Goal: Information Seeking & Learning: Learn about a topic

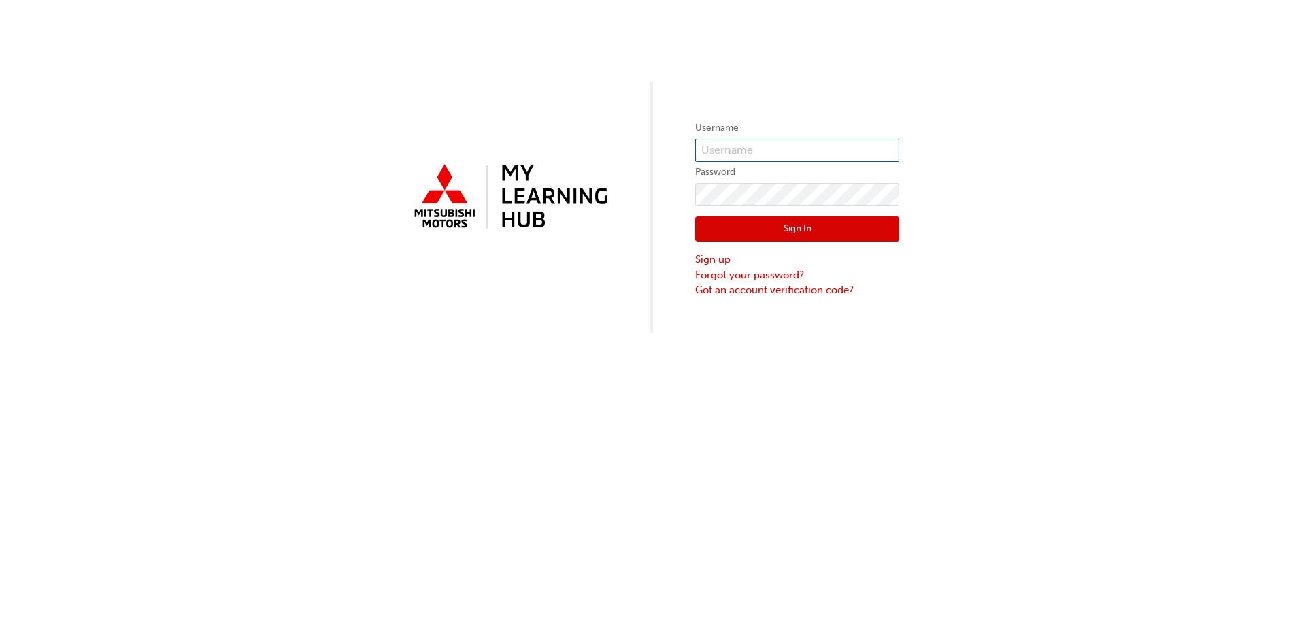
type input "[EMAIL_ADDRESS][DOMAIN_NAME]"
click at [757, 237] on button "Sign In" at bounding box center [797, 229] width 204 height 26
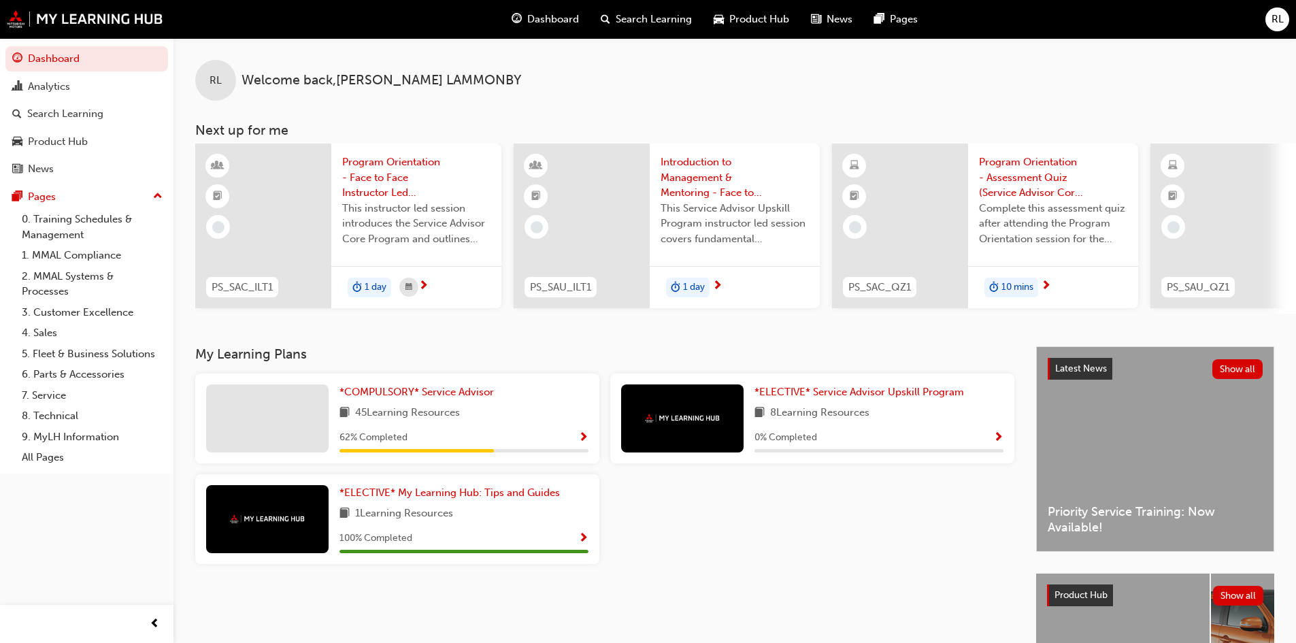
click at [429, 418] on span "45 Learning Resources" at bounding box center [407, 413] width 105 height 17
click at [384, 398] on span "*COMPULSORY* Service Advisor" at bounding box center [416, 392] width 154 height 12
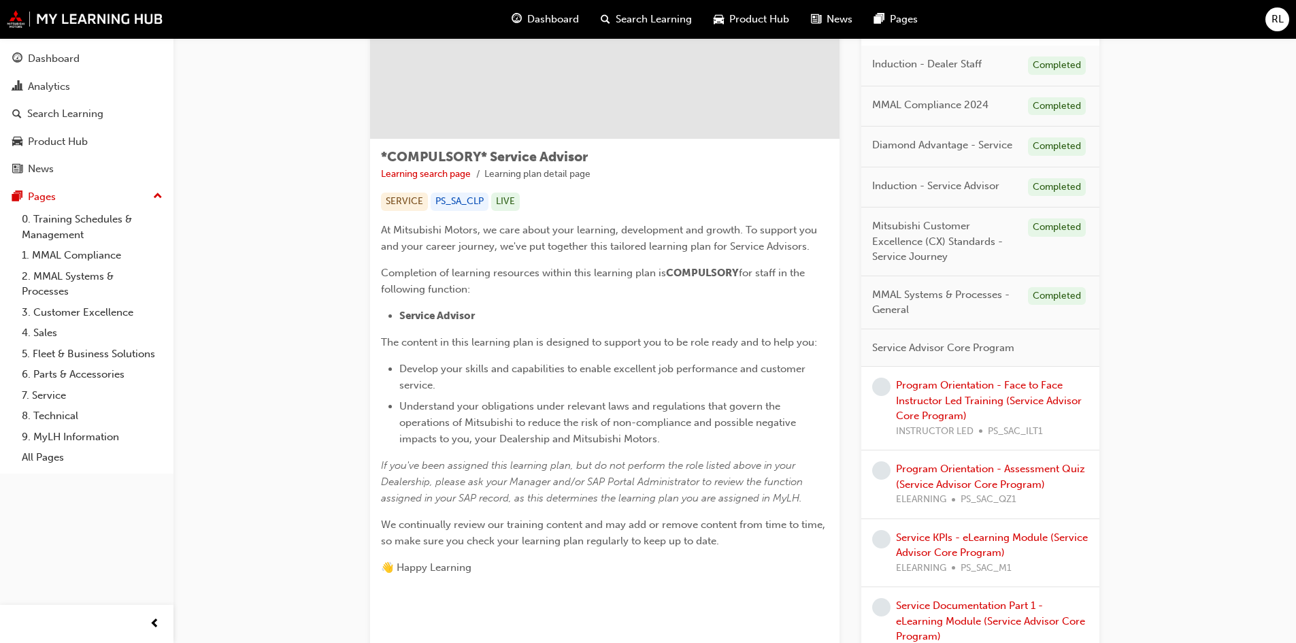
scroll to position [204, 0]
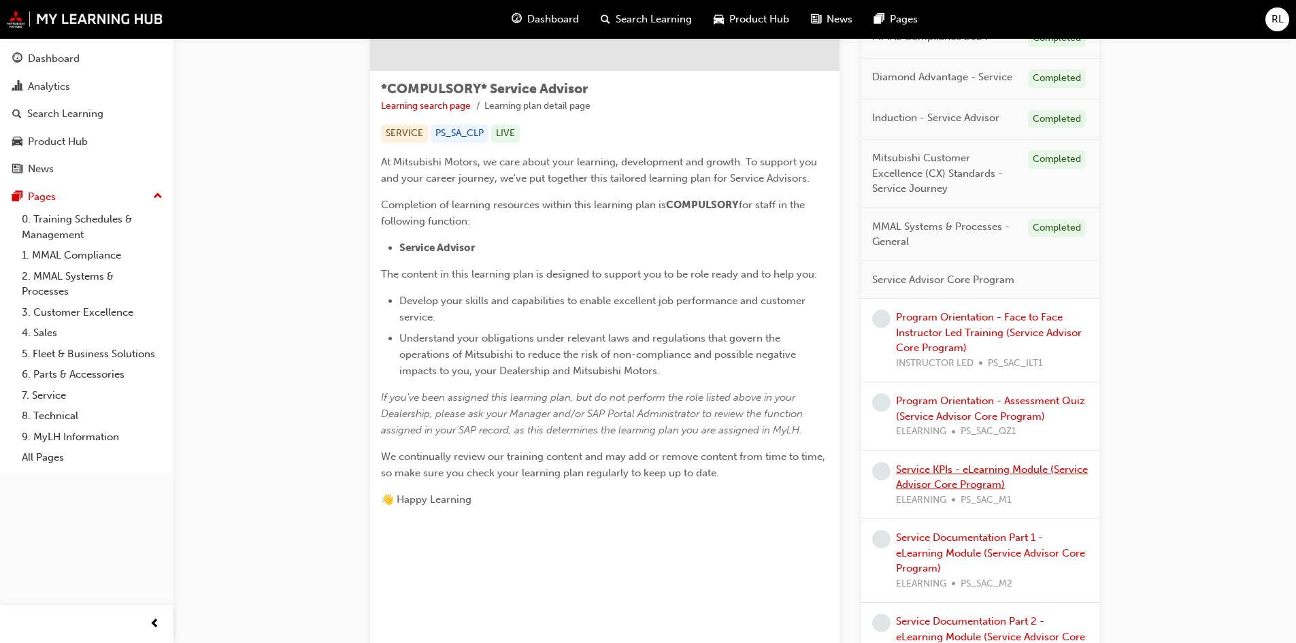
click at [993, 467] on link "Service KPIs - eLearning Module (Service Advisor Core Program)" at bounding box center [992, 477] width 192 height 28
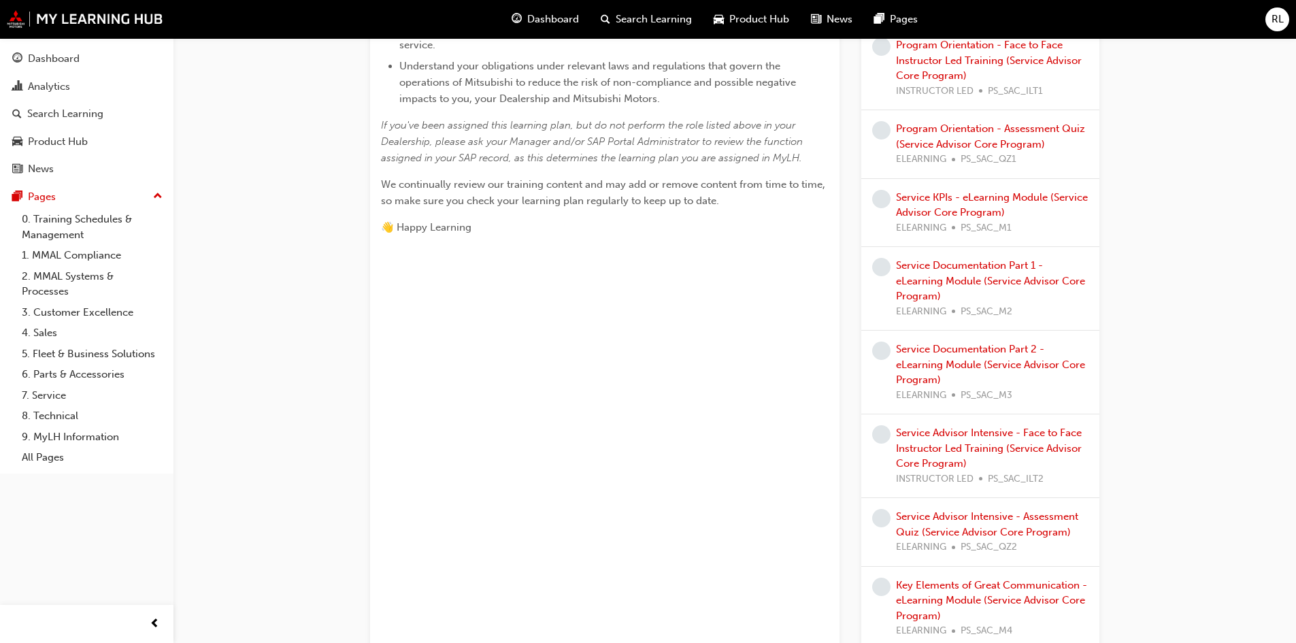
scroll to position [544, 0]
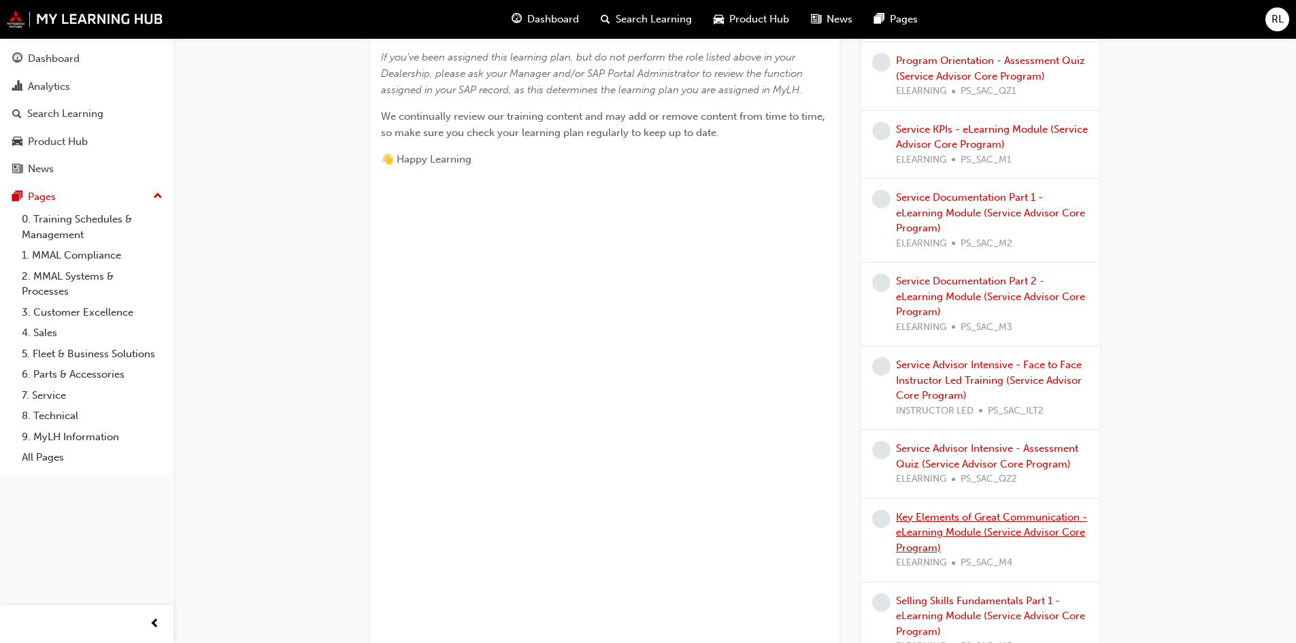
click at [1003, 529] on link "Key Elements of Great Communication - eLearning Module (Service Advisor Core Pr…" at bounding box center [991, 532] width 191 height 43
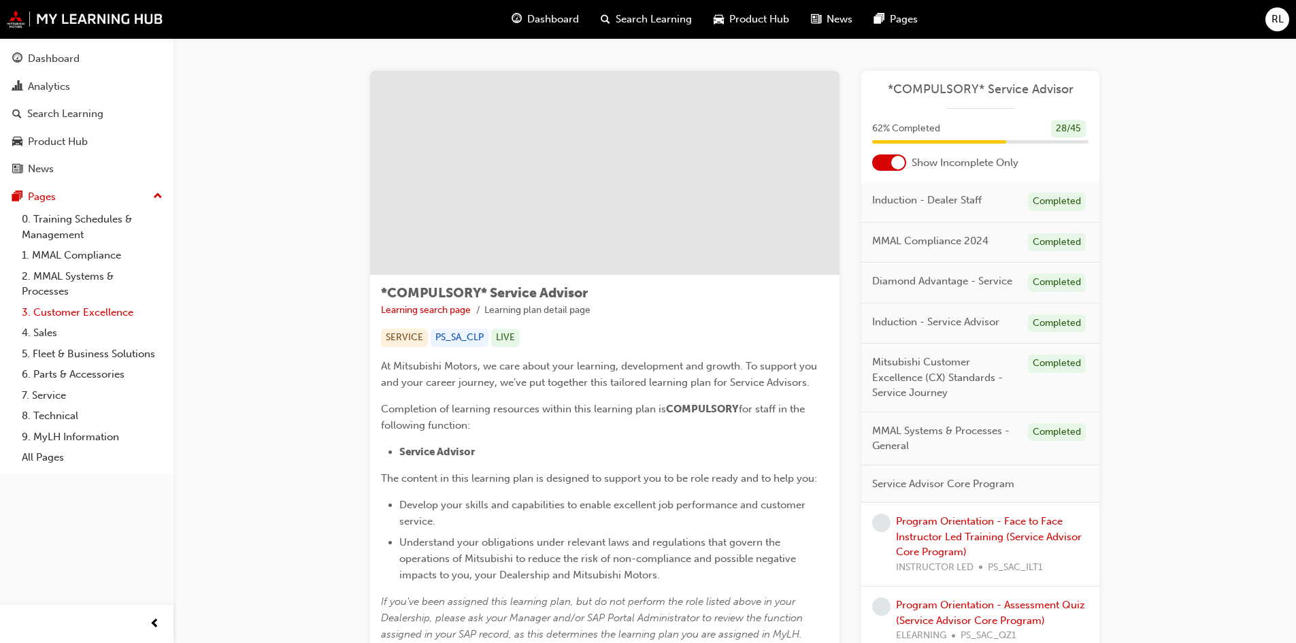
click at [67, 308] on link "3. Customer Excellence" at bounding box center [92, 312] width 152 height 21
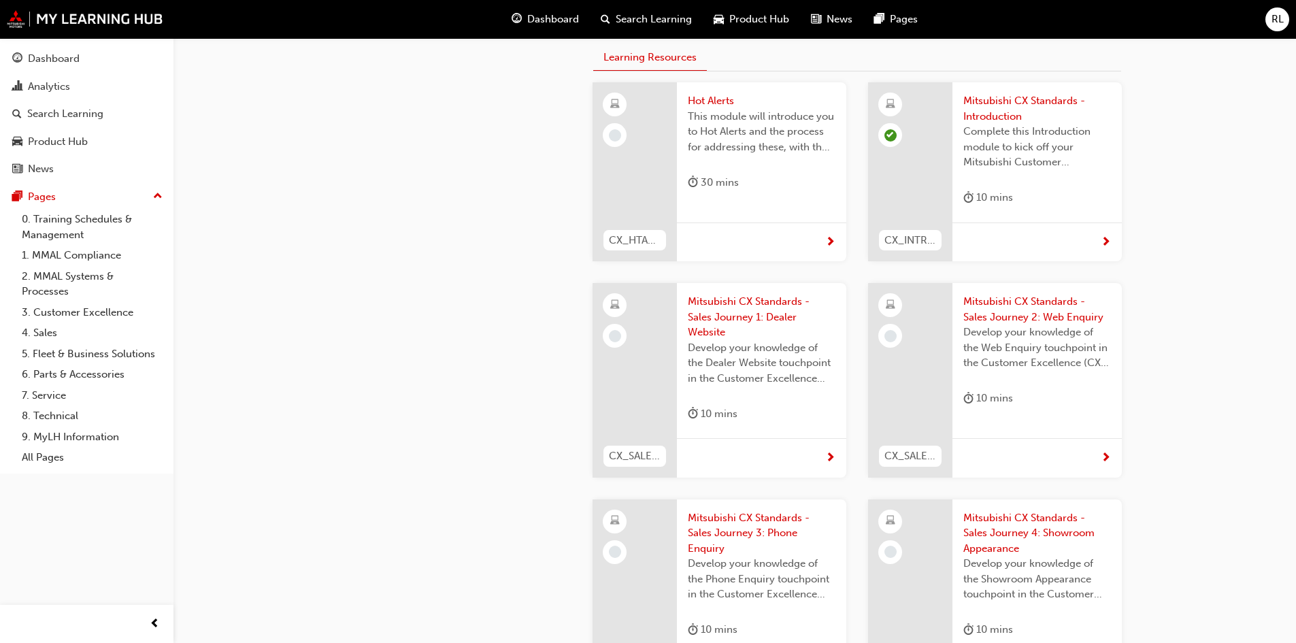
scroll to position [272, 0]
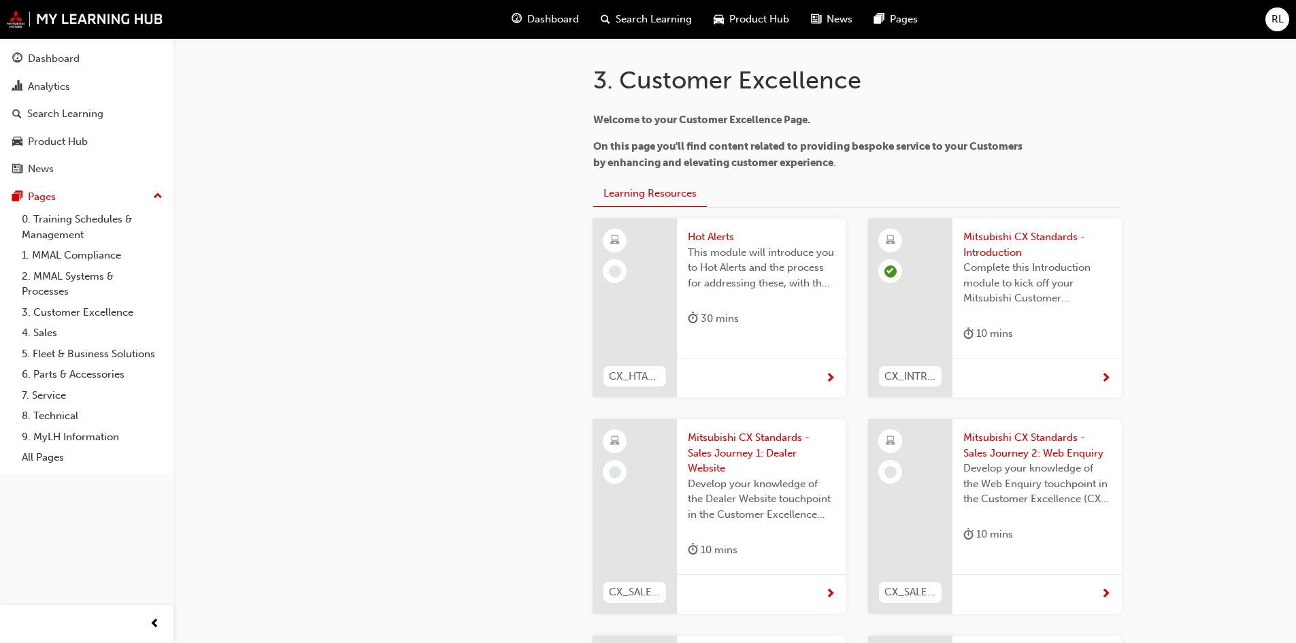
click at [709, 238] on span "Hot Alerts" at bounding box center [762, 237] width 148 height 16
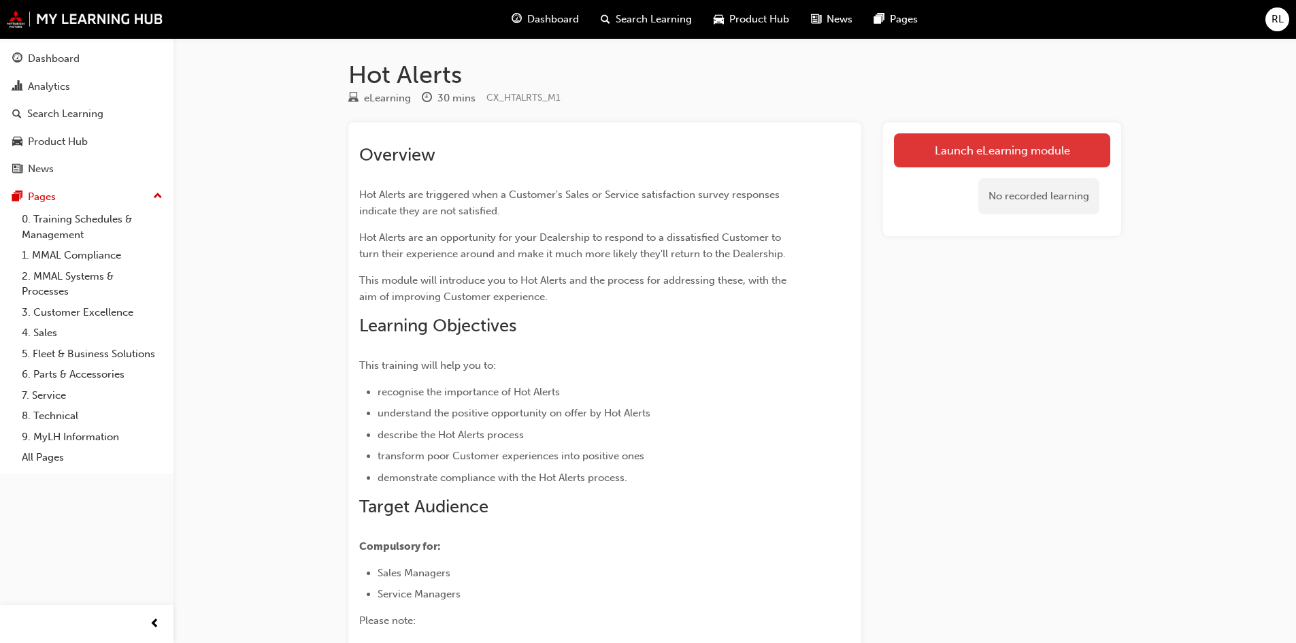
click at [989, 146] on link "Launch eLearning module" at bounding box center [1002, 150] width 216 height 34
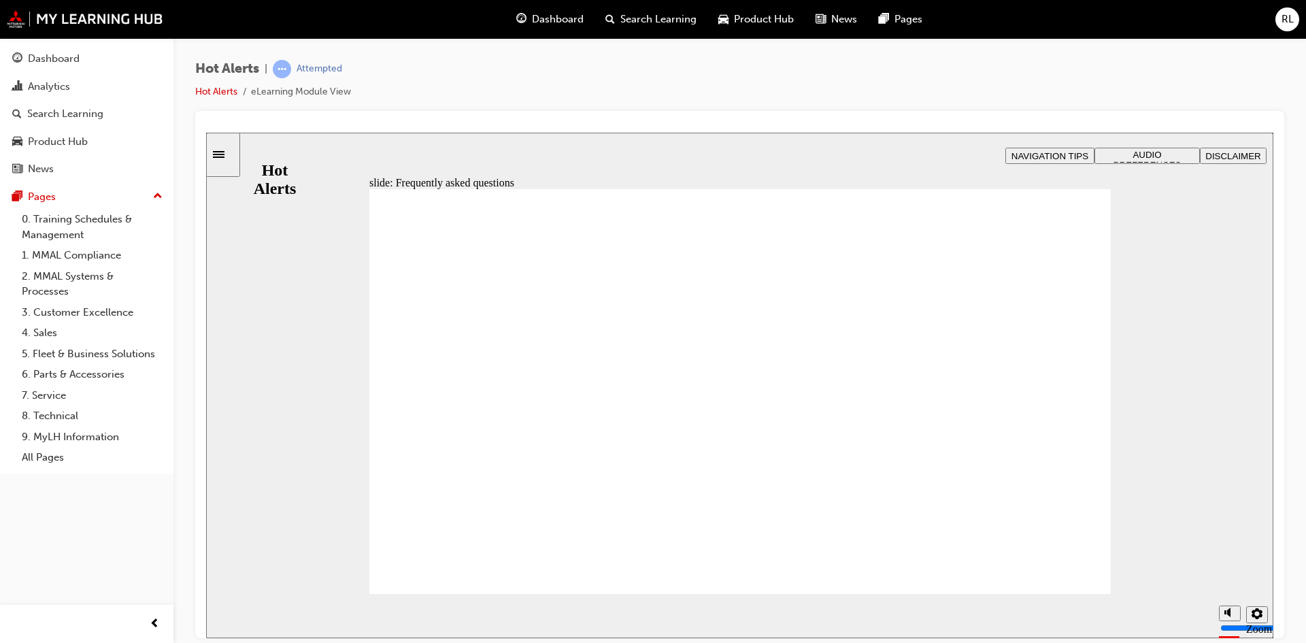
drag, startPoint x: 997, startPoint y: 276, endPoint x: 990, endPoint y: 268, distance: 11.1
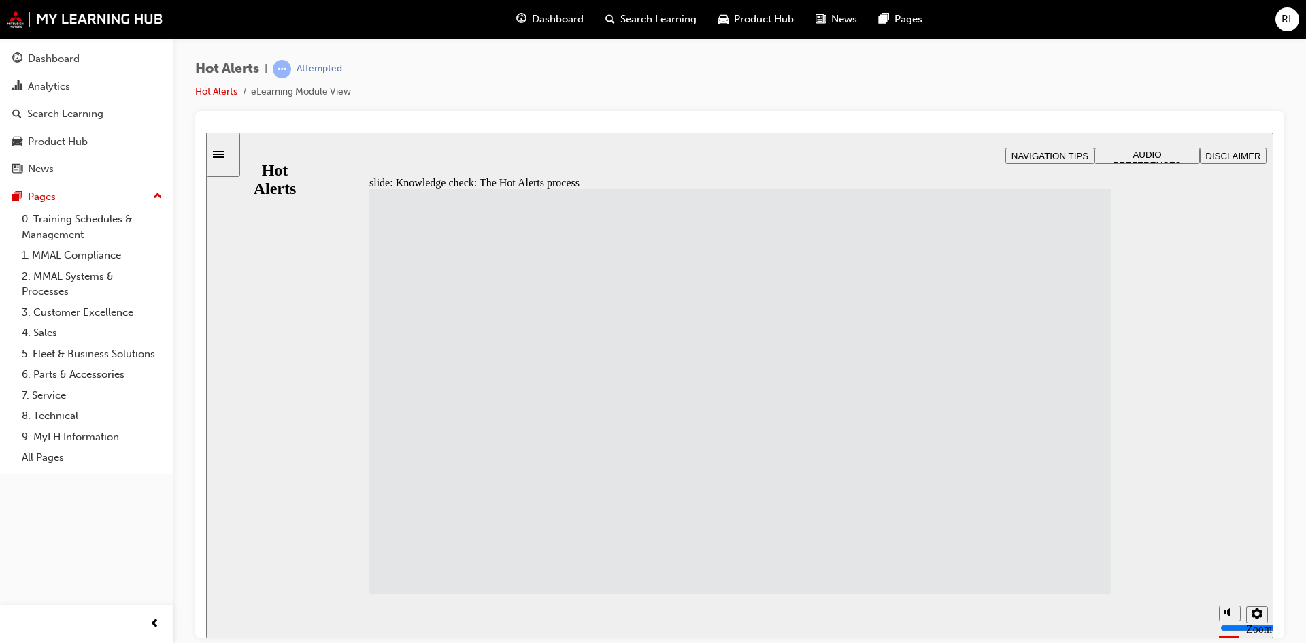
drag, startPoint x: 476, startPoint y: 461, endPoint x: 757, endPoint y: 260, distance: 344.7
drag, startPoint x: 488, startPoint y: 250, endPoint x: 765, endPoint y: 301, distance: 282.3
drag, startPoint x: 784, startPoint y: 314, endPoint x: 505, endPoint y: 263, distance: 283.6
drag, startPoint x: 483, startPoint y: 512, endPoint x: 763, endPoint y: 309, distance: 345.8
drag, startPoint x: 461, startPoint y: 308, endPoint x: 734, endPoint y: 357, distance: 277.2
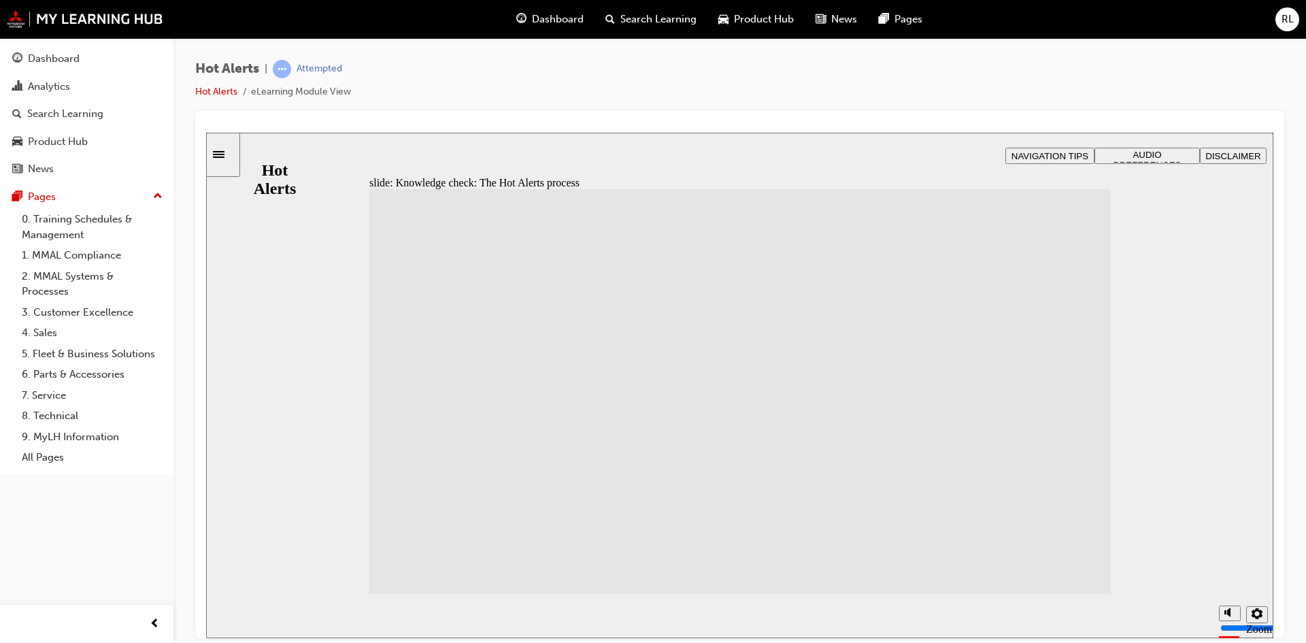
drag, startPoint x: 472, startPoint y: 252, endPoint x: 748, endPoint y: 401, distance: 313.2
drag, startPoint x: 501, startPoint y: 351, endPoint x: 720, endPoint y: 428, distance: 232.8
drag, startPoint x: 514, startPoint y: 401, endPoint x: 789, endPoint y: 499, distance: 291.8
drag, startPoint x: 533, startPoint y: 565, endPoint x: 814, endPoint y: 564, distance: 280.3
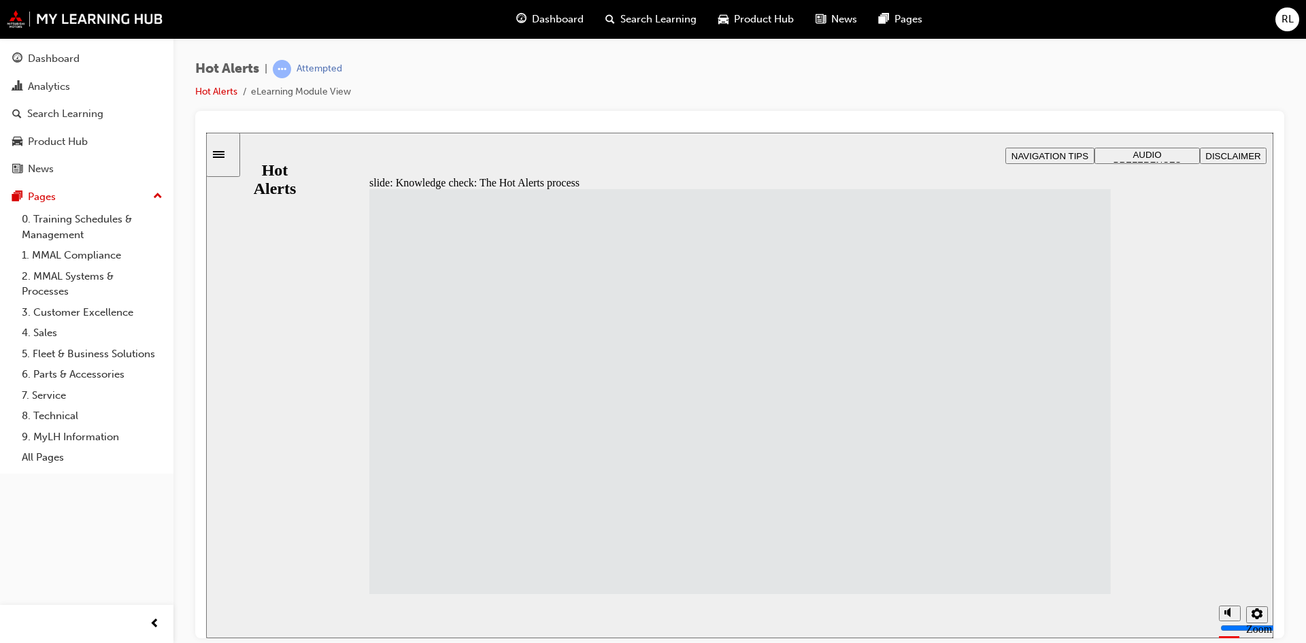
drag, startPoint x: 756, startPoint y: 358, endPoint x: 652, endPoint y: 363, distance: 103.6
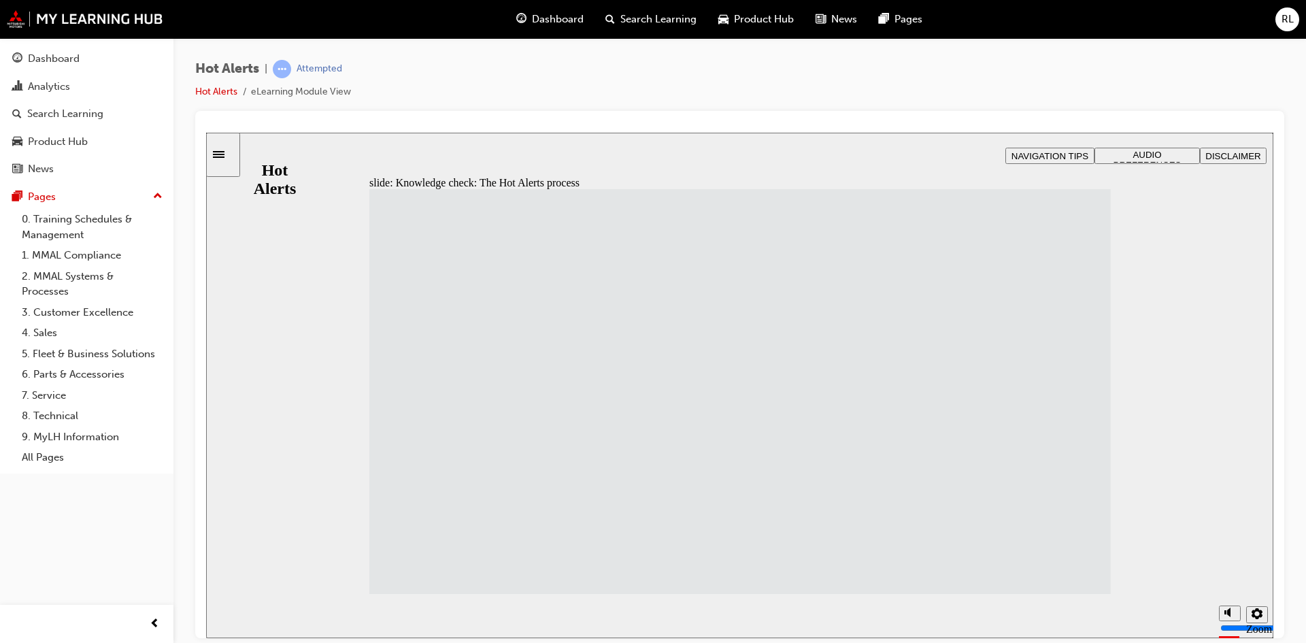
drag, startPoint x: 505, startPoint y: 256, endPoint x: 785, endPoint y: 259, distance: 279.6
drag, startPoint x: 451, startPoint y: 510, endPoint x: 734, endPoint y: 309, distance: 347.3
drag, startPoint x: 757, startPoint y: 248, endPoint x: 757, endPoint y: 270, distance: 22.5
drag, startPoint x: 755, startPoint y: 316, endPoint x: 757, endPoint y: 367, distance: 50.4
drag, startPoint x: 742, startPoint y: 259, endPoint x: 742, endPoint y: 308, distance: 49.7
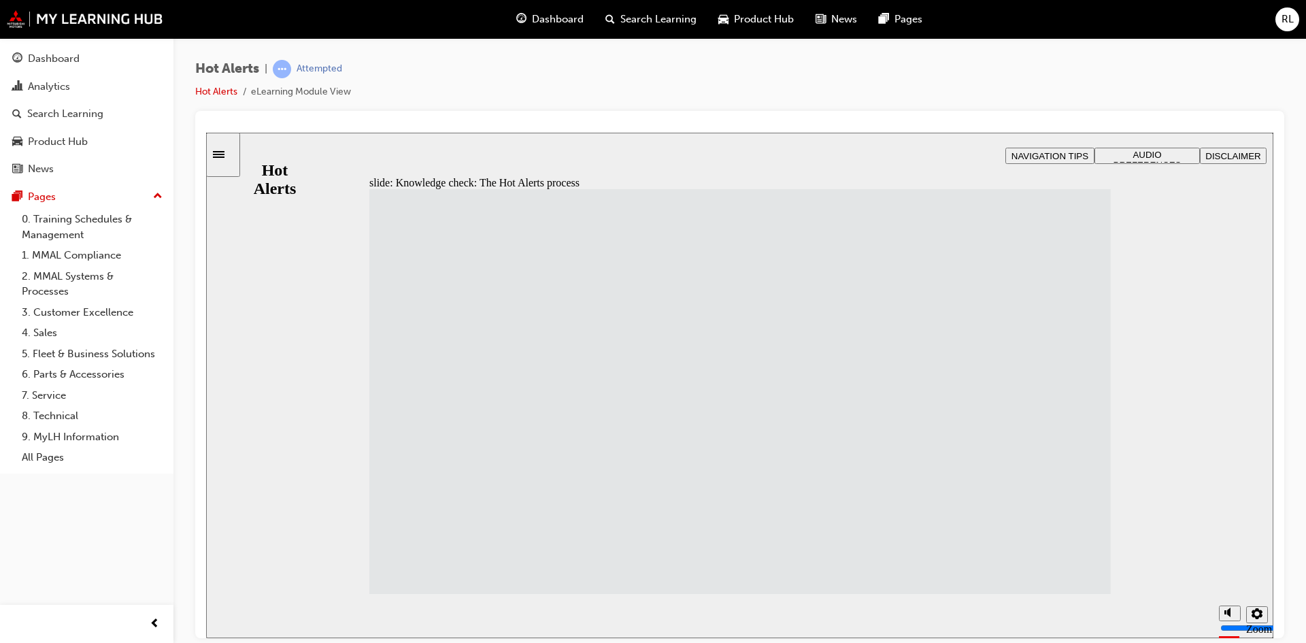
drag, startPoint x: 470, startPoint y: 465, endPoint x: 741, endPoint y: 267, distance: 335.4
drag, startPoint x: 458, startPoint y: 351, endPoint x: 478, endPoint y: 364, distance: 23.6
drag, startPoint x: 733, startPoint y: 303, endPoint x: 740, endPoint y: 428, distance: 124.7
drag, startPoint x: 733, startPoint y: 356, endPoint x: 732, endPoint y: 308, distance: 48.3
drag, startPoint x: 748, startPoint y: 405, endPoint x: 735, endPoint y: 350, distance: 57.1
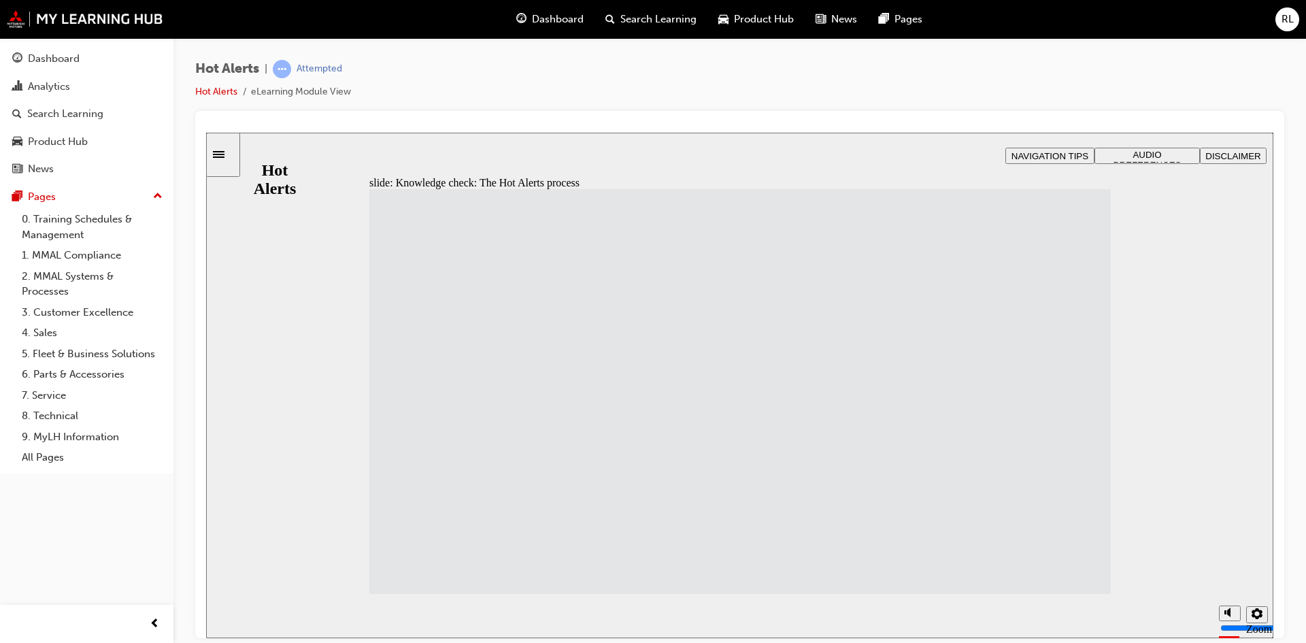
drag, startPoint x: 464, startPoint y: 371, endPoint x: 706, endPoint y: 408, distance: 244.3
drag, startPoint x: 459, startPoint y: 411, endPoint x: 733, endPoint y: 463, distance: 279.7
drag, startPoint x: 516, startPoint y: 567, endPoint x: 801, endPoint y: 522, distance: 289.2
drag, startPoint x: 497, startPoint y: 325, endPoint x: 744, endPoint y: 554, distance: 337.0
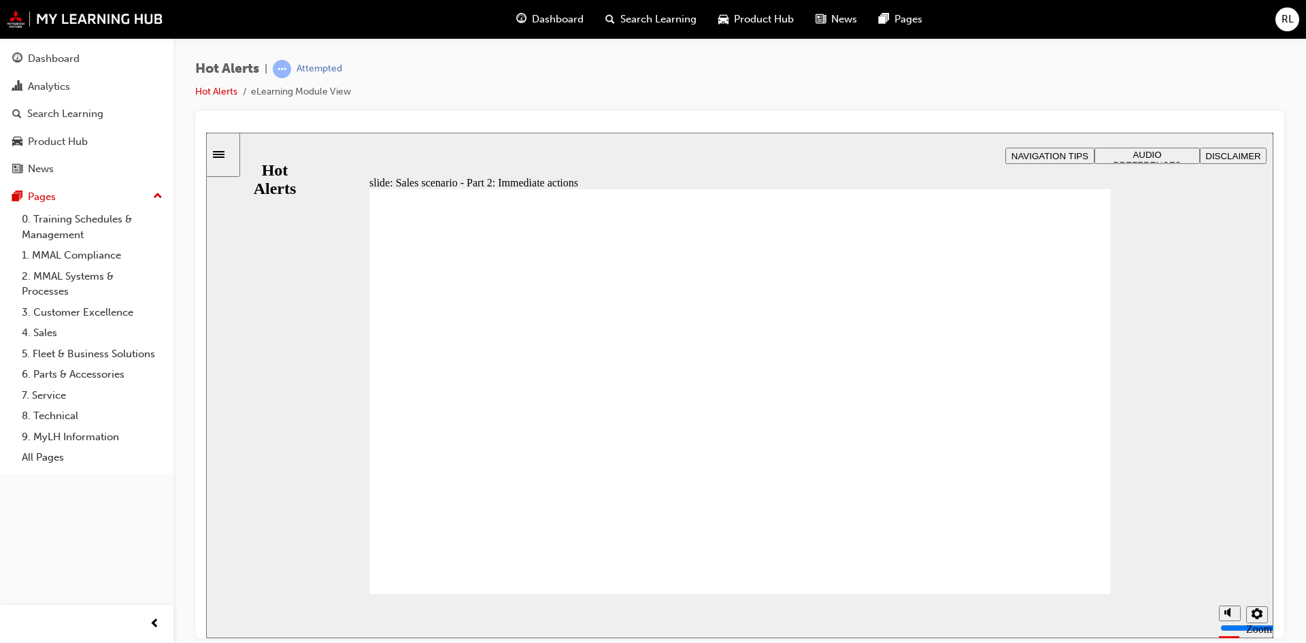
checkbox input "true"
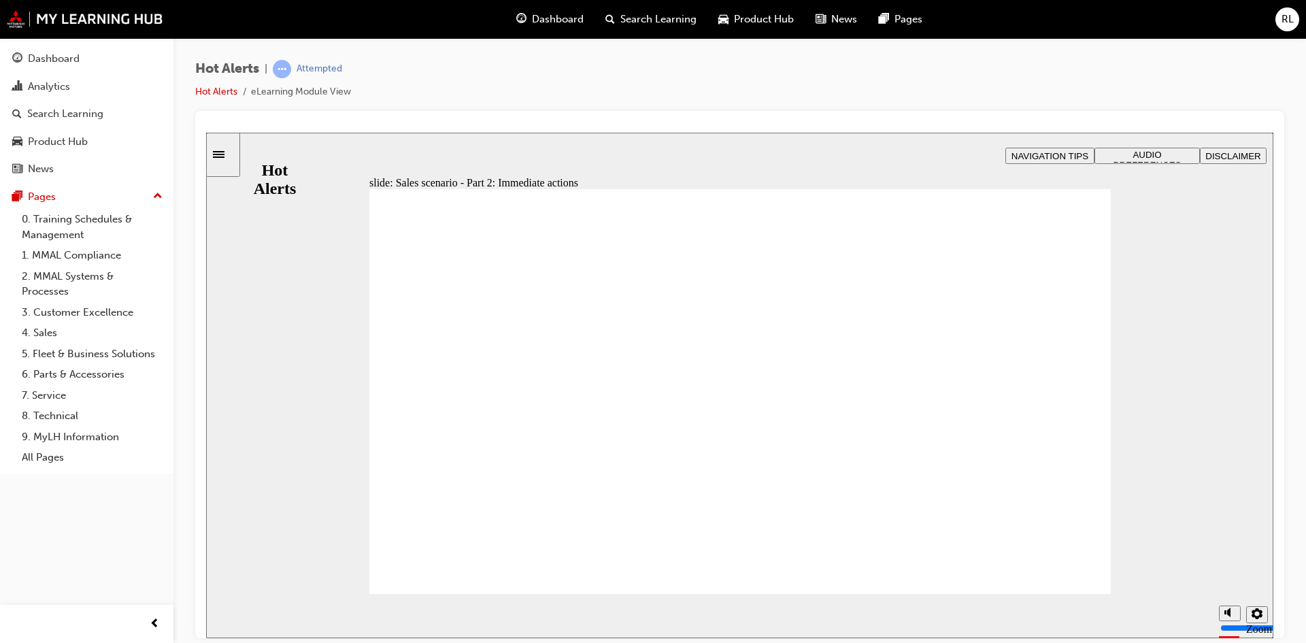
checkbox input "true"
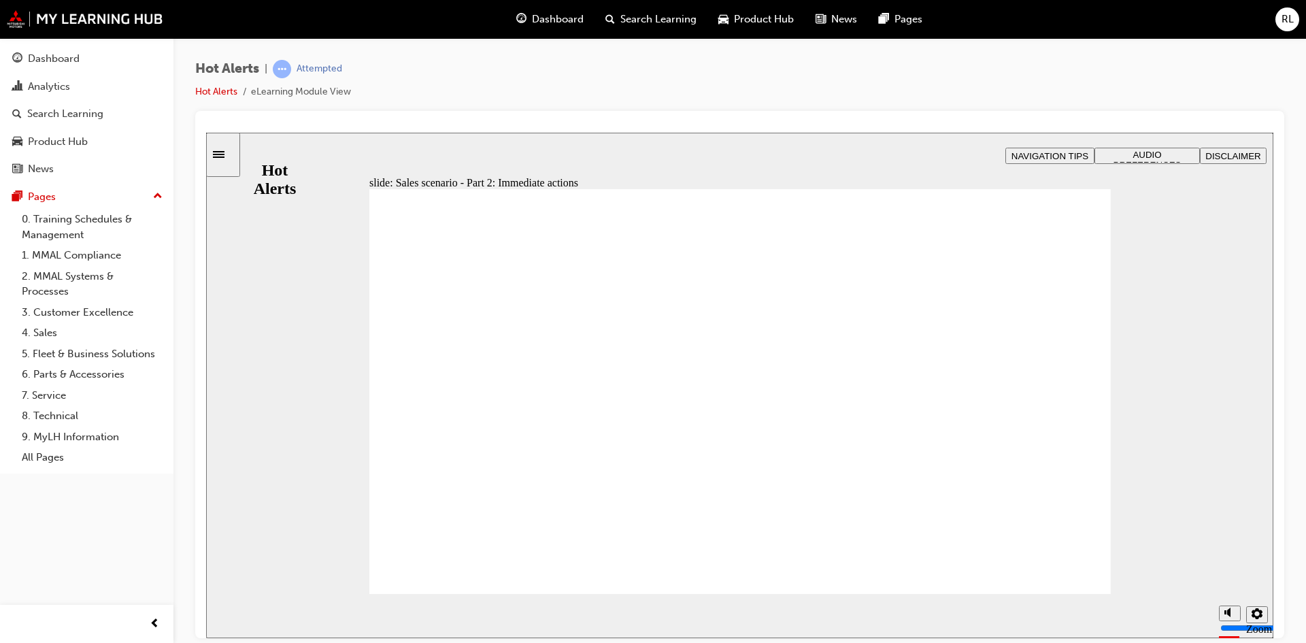
drag, startPoint x: 833, startPoint y: 406, endPoint x: 836, endPoint y: 438, distance: 32.1
checkbox input "true"
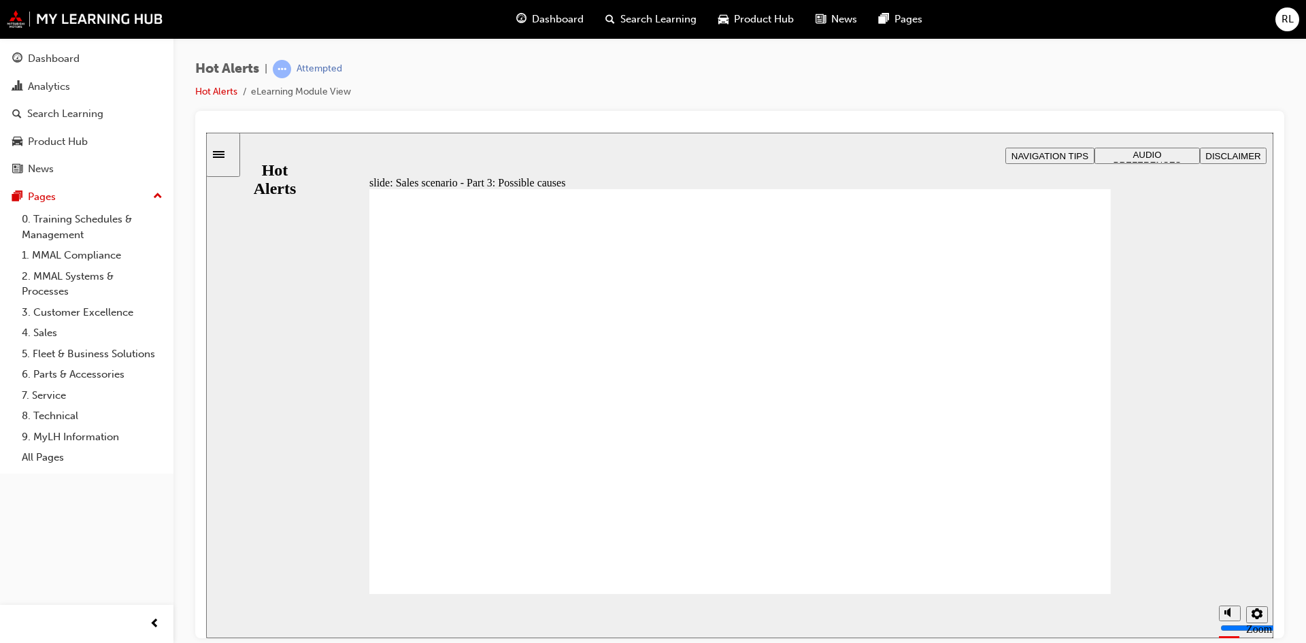
checkbox input "true"
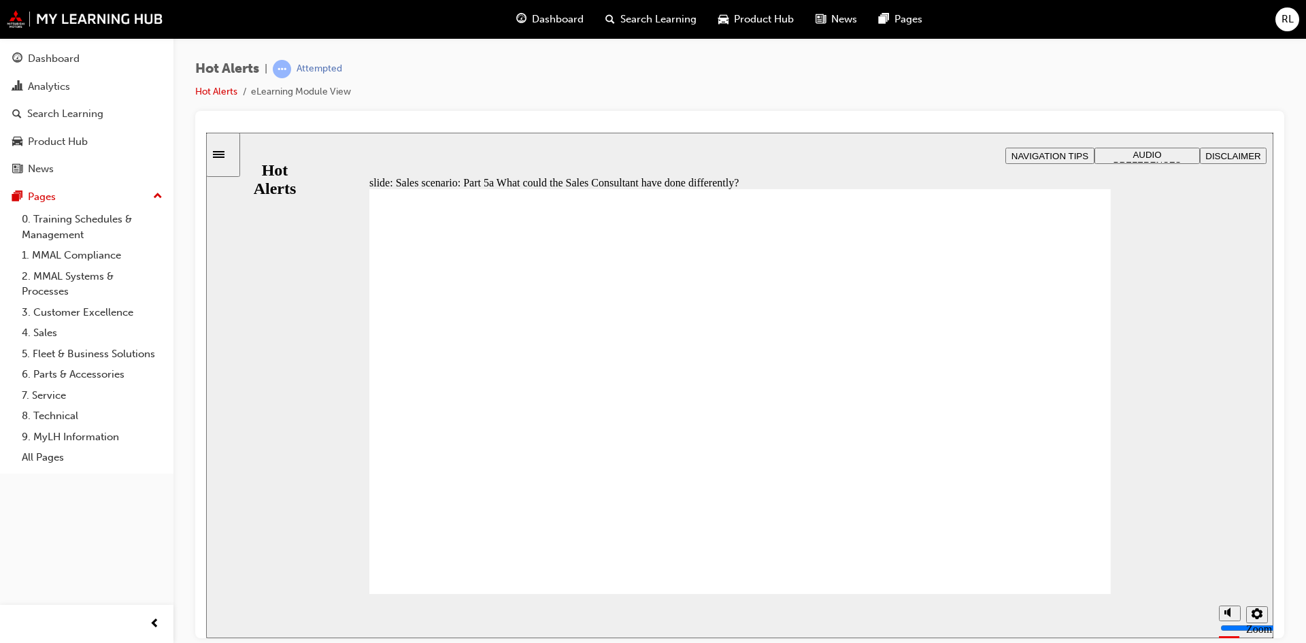
checkbox input "true"
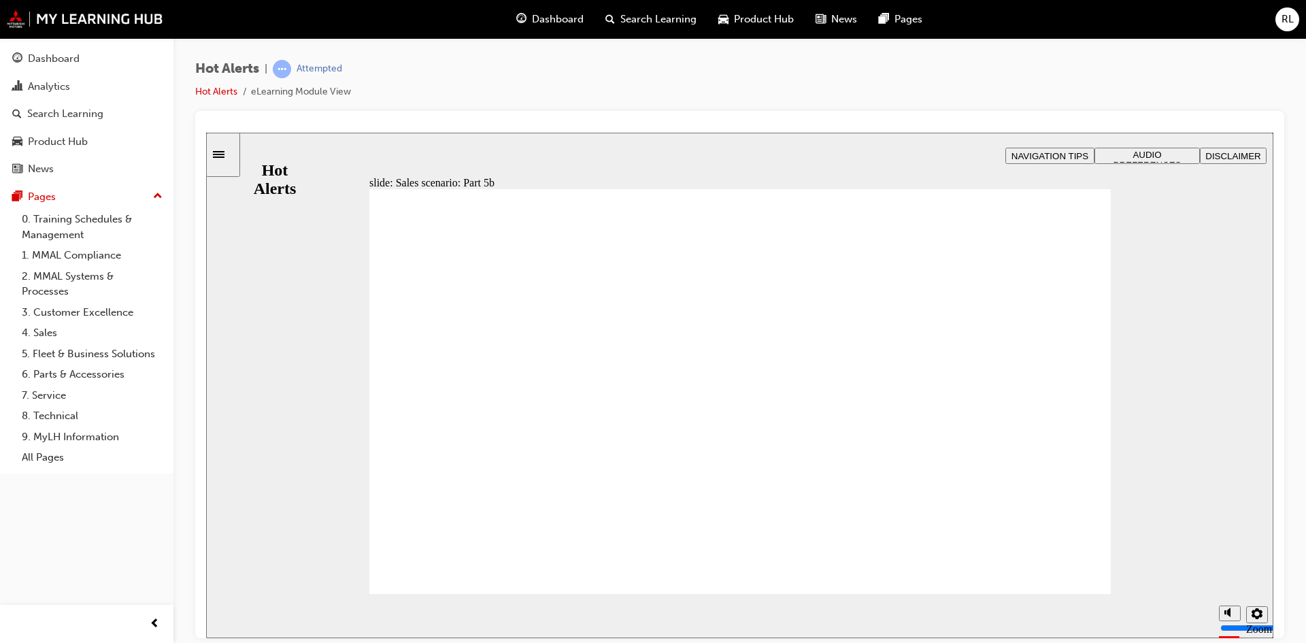
checkbox input "true"
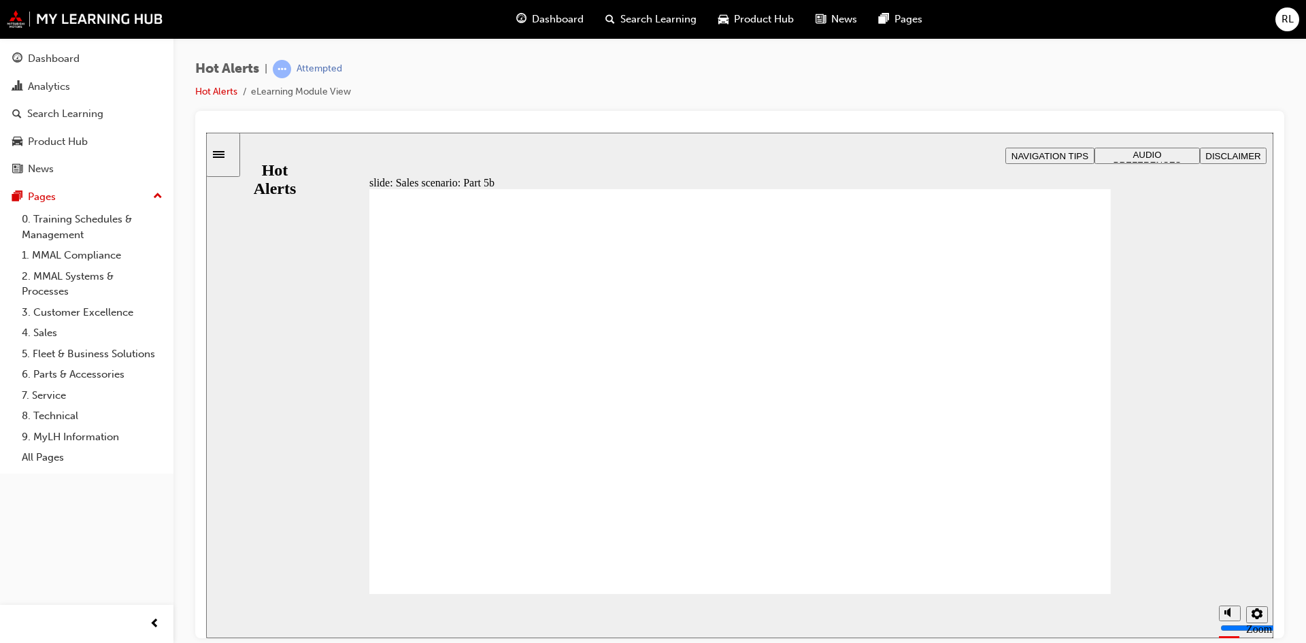
checkbox input "true"
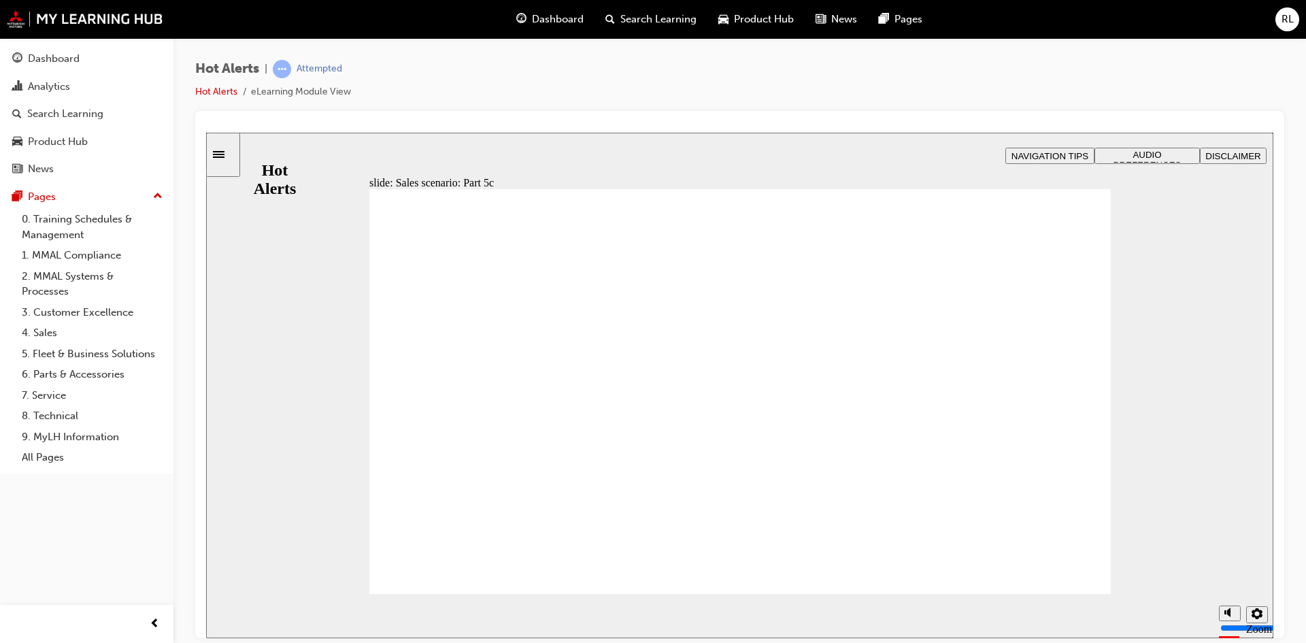
checkbox input "true"
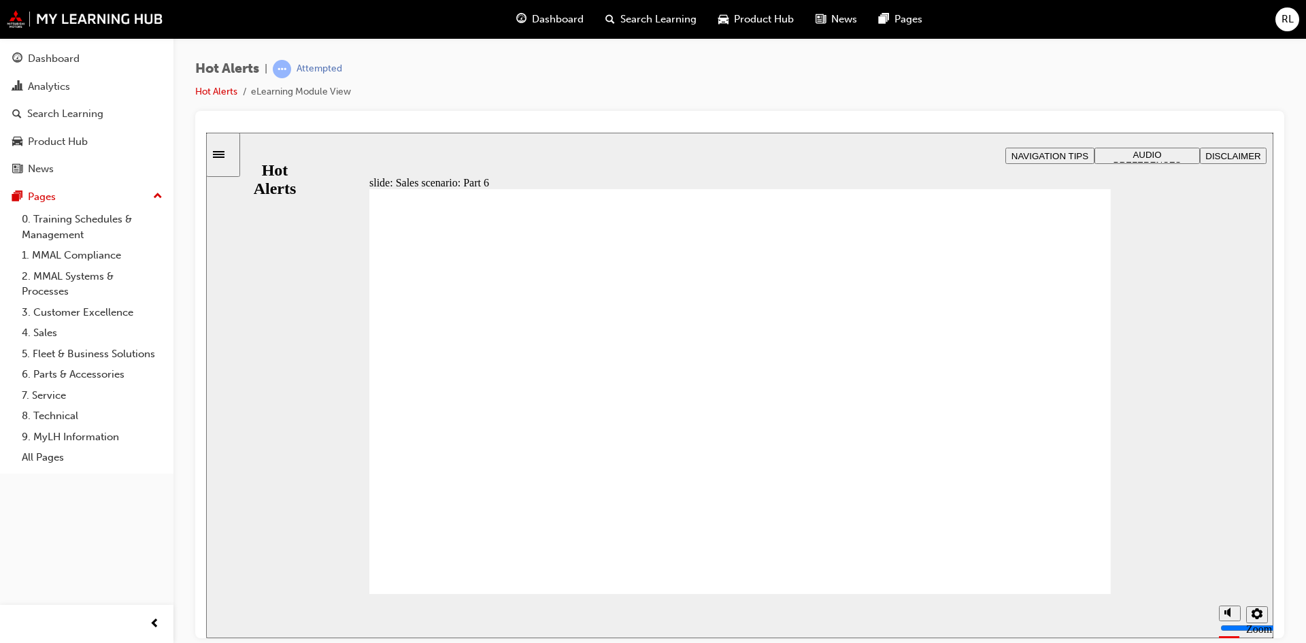
checkbox input "true"
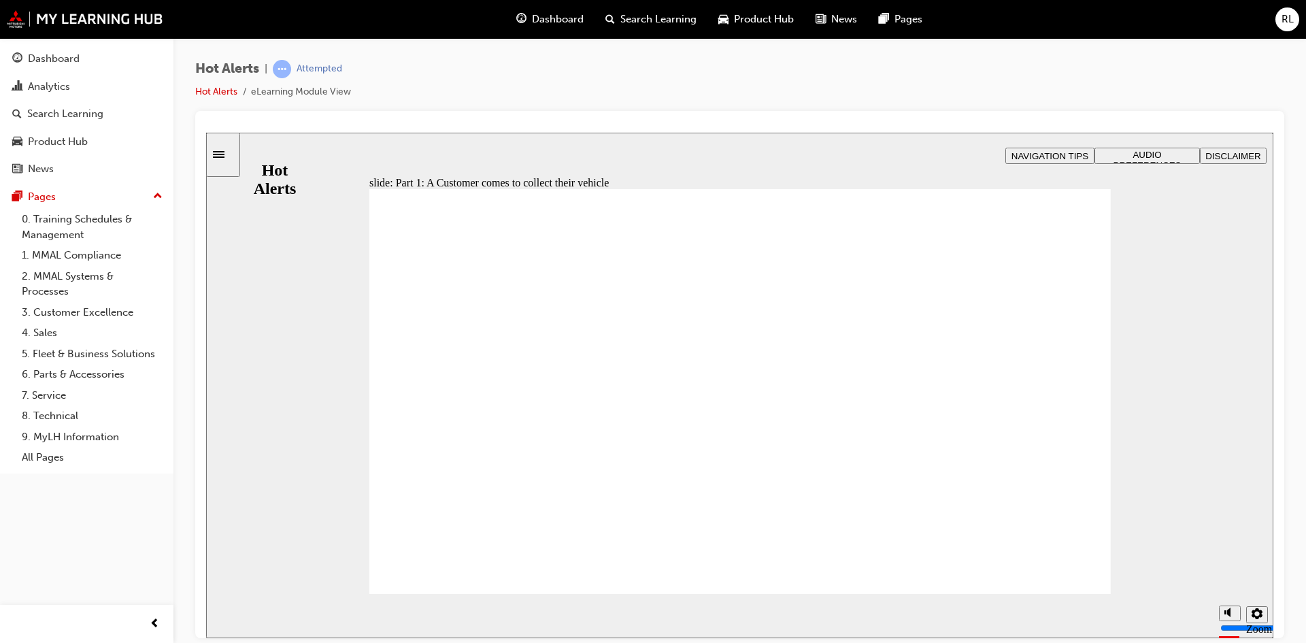
checkbox input "true"
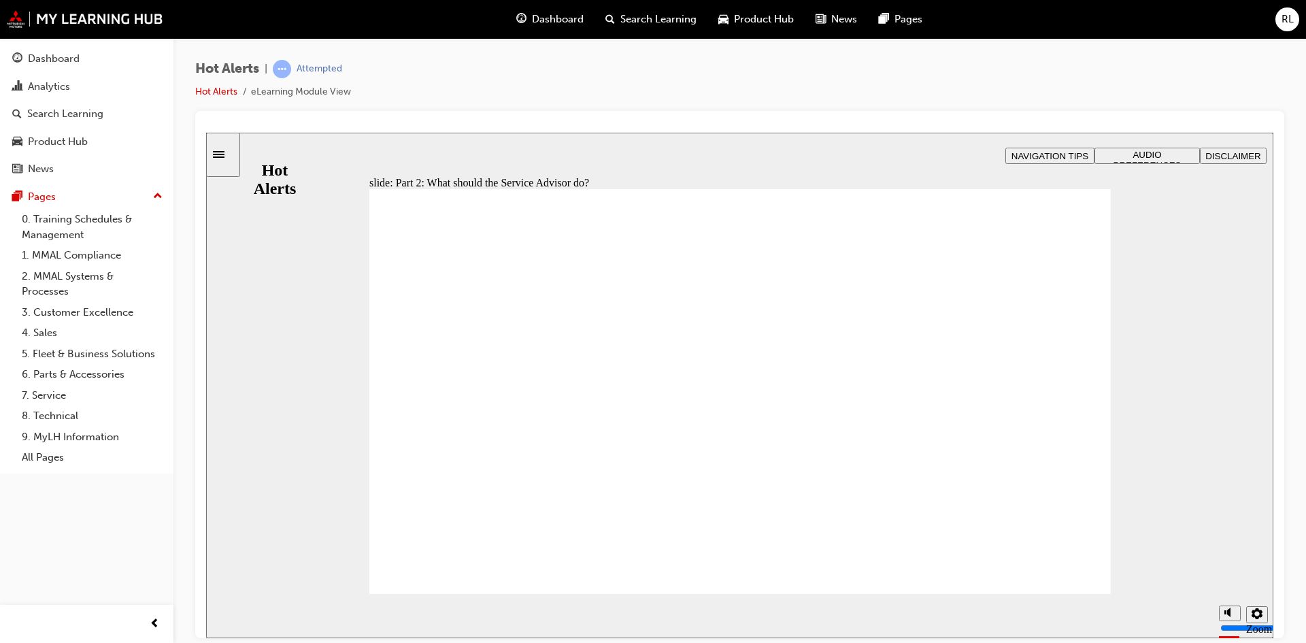
checkbox input "true"
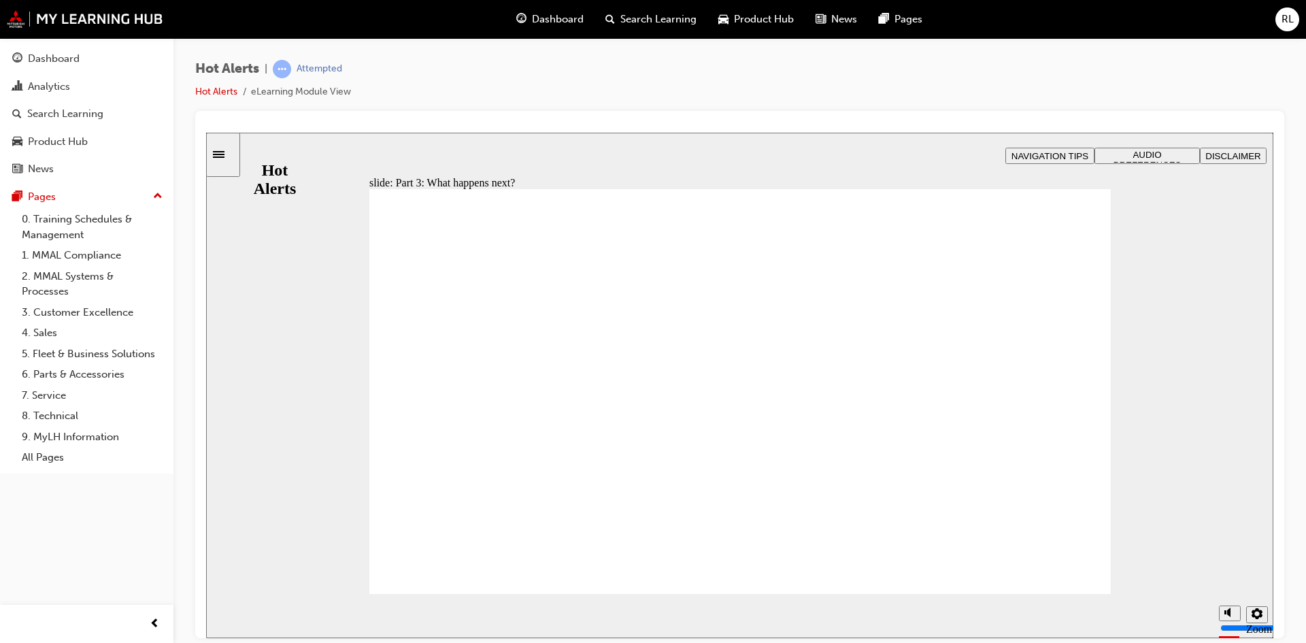
checkbox input "true"
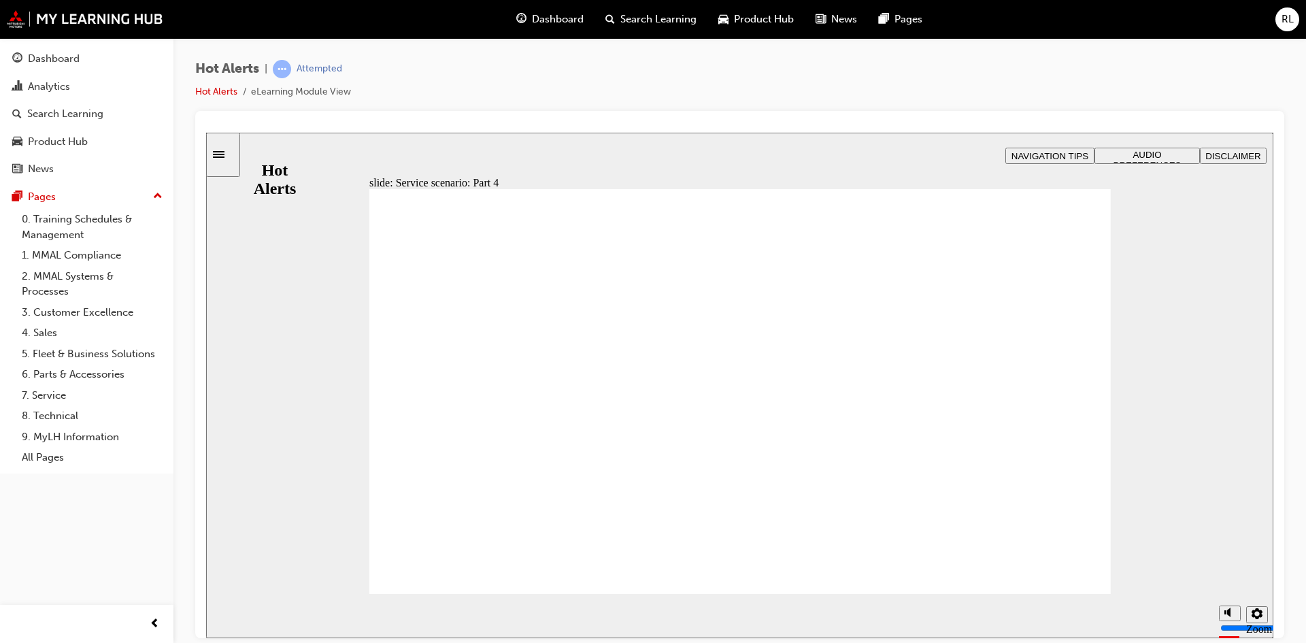
checkbox input "true"
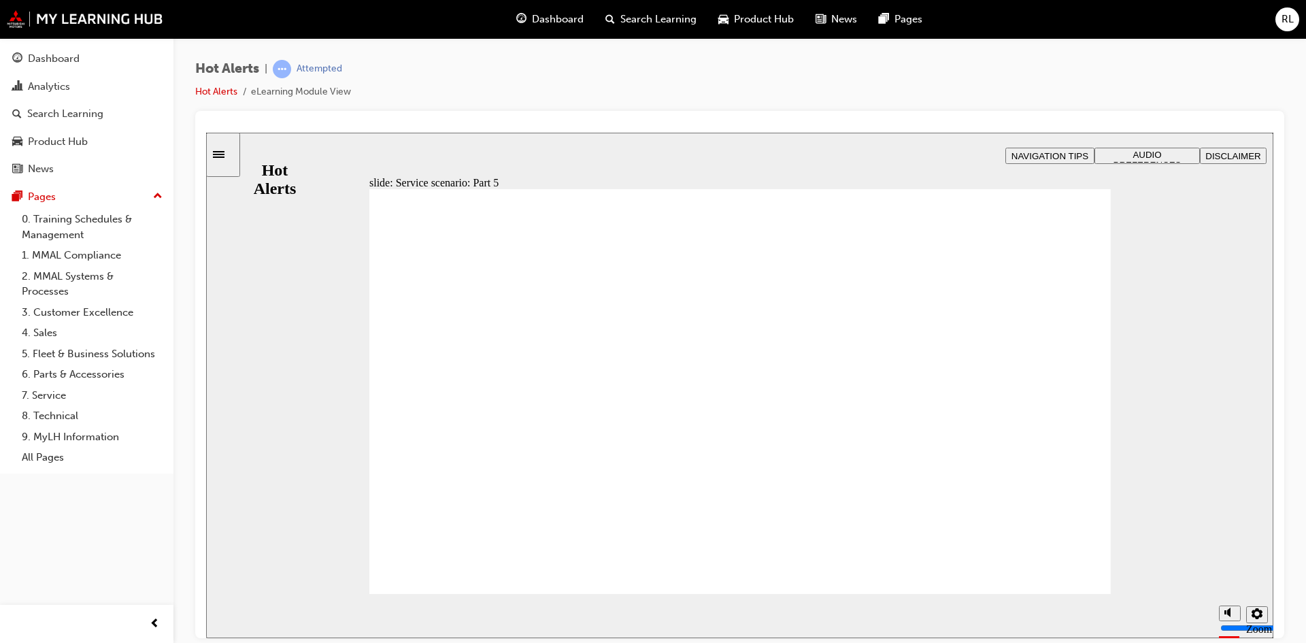
checkbox input "true"
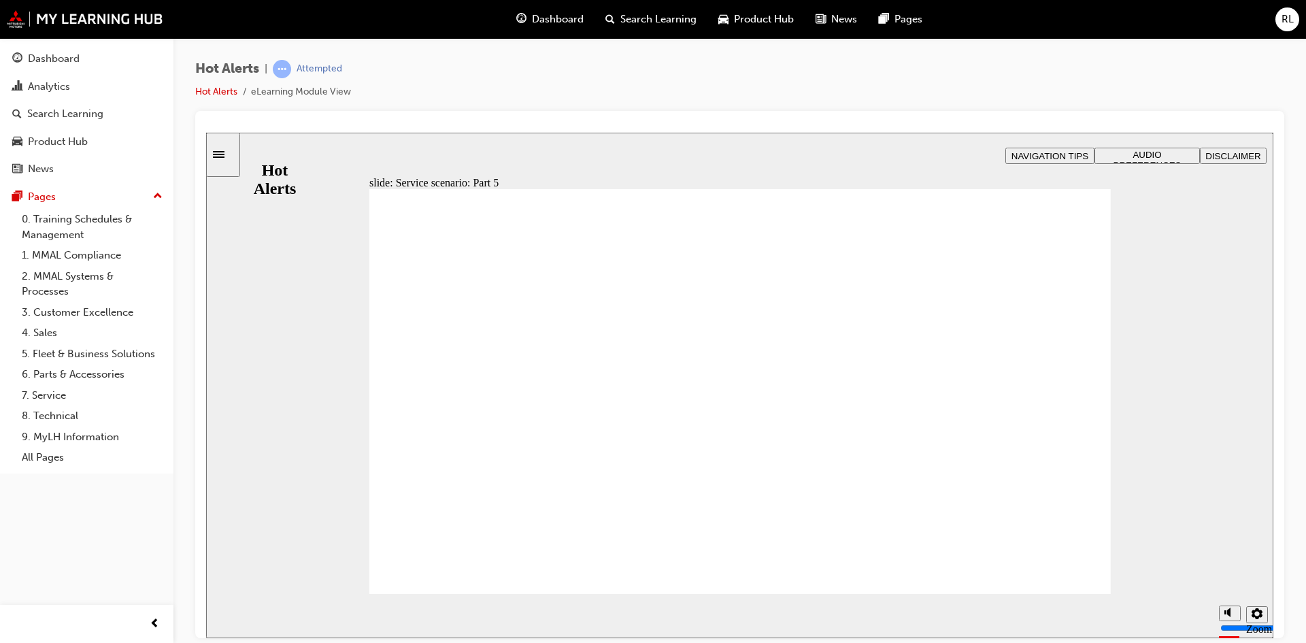
checkbox input "true"
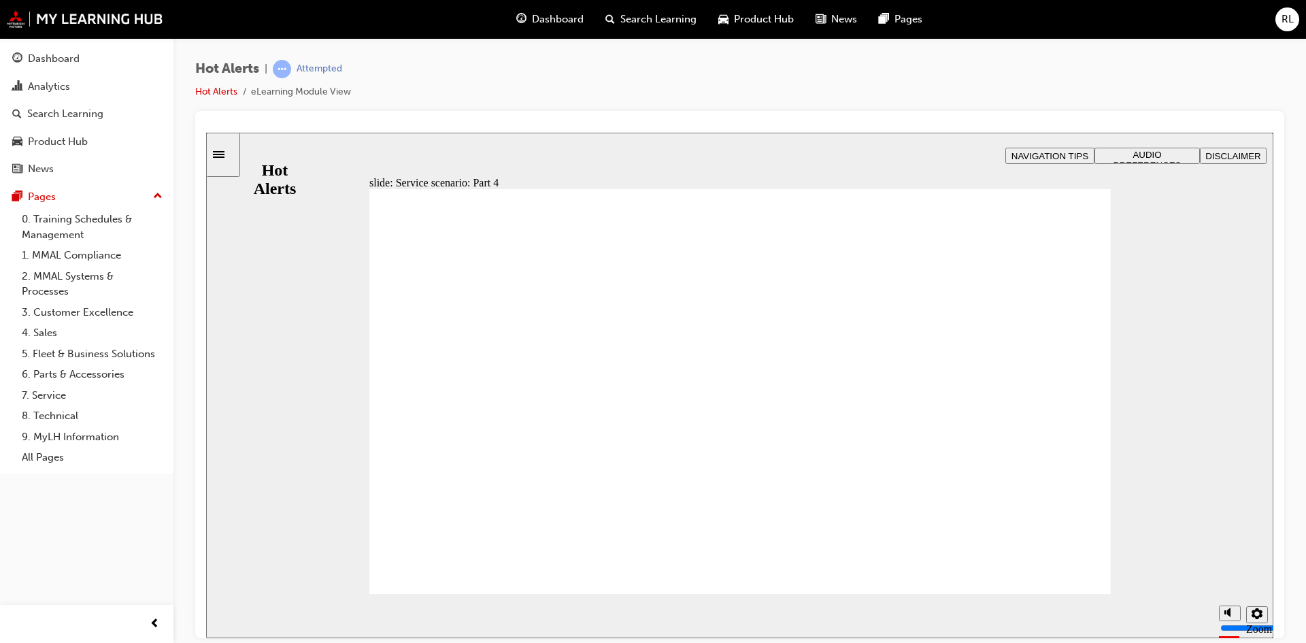
checkbox input "true"
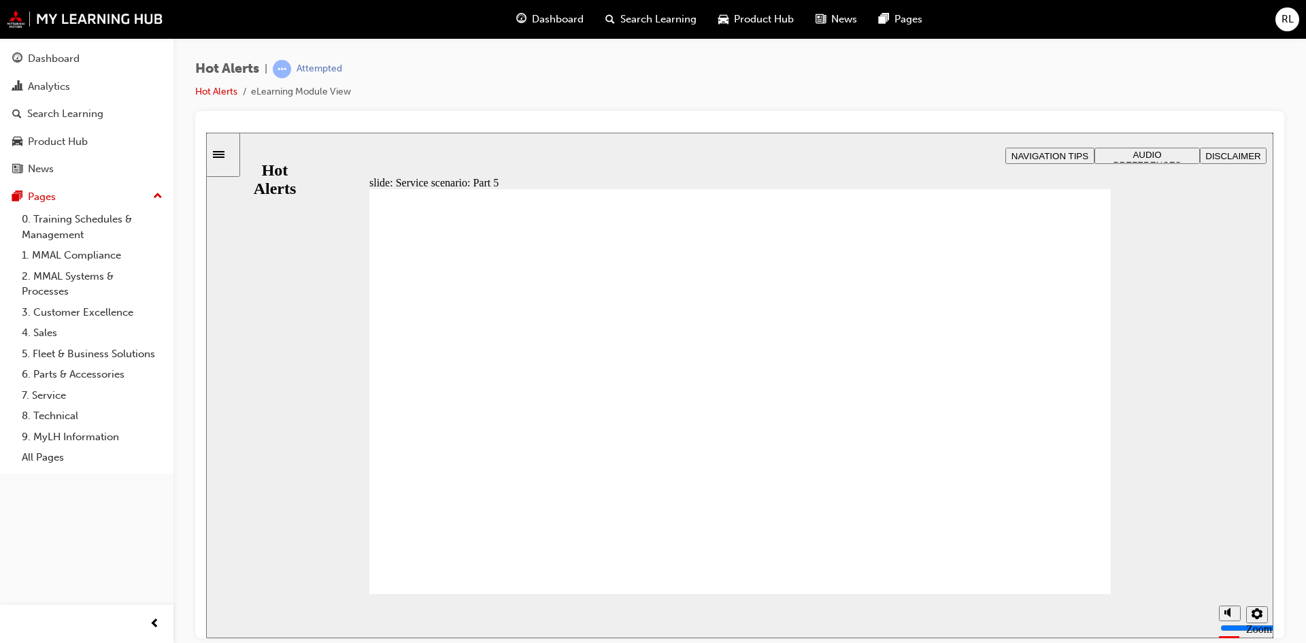
checkbox input "true"
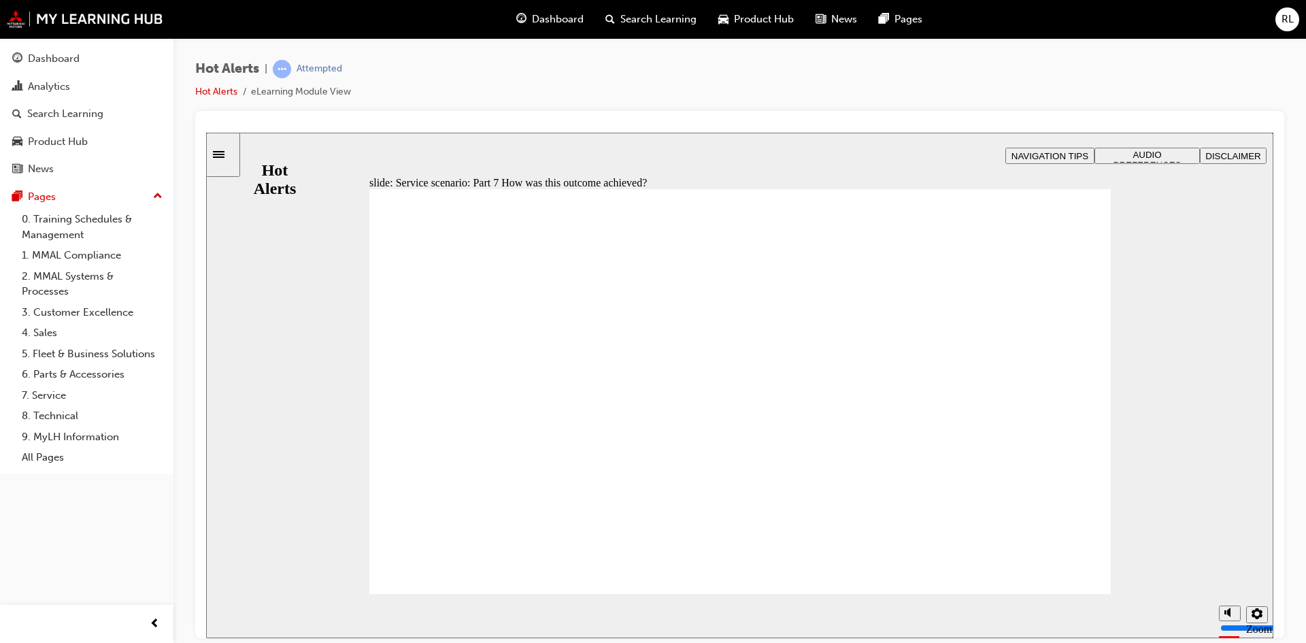
checkbox input "true"
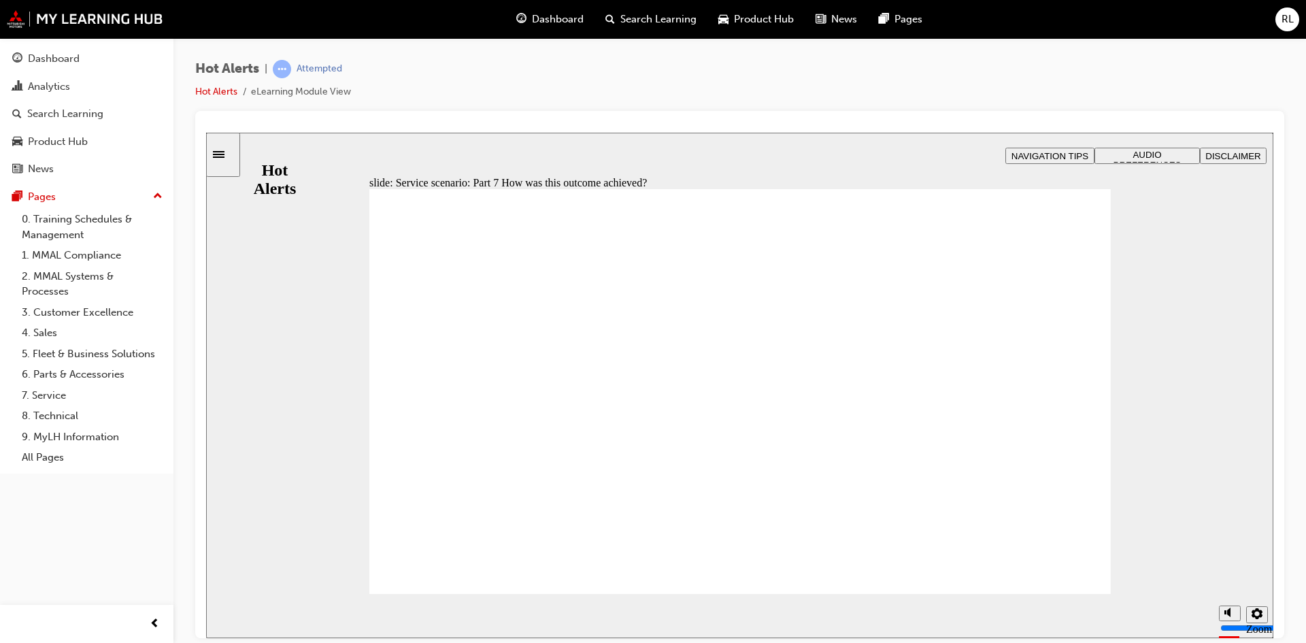
checkbox input "true"
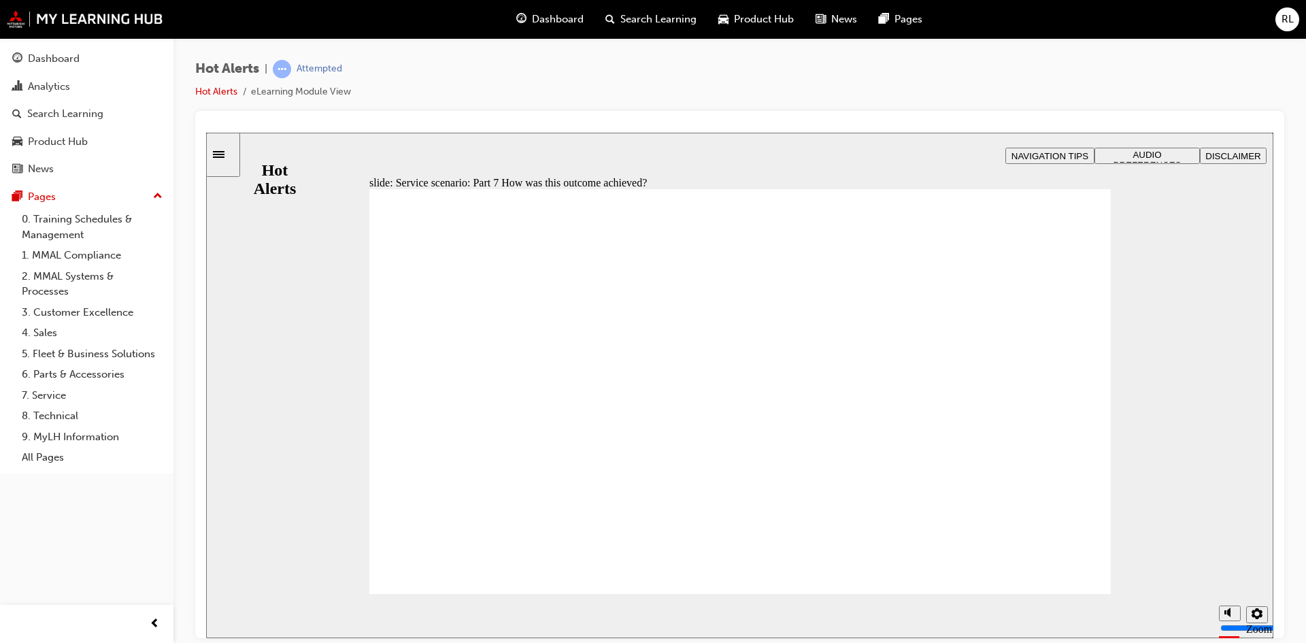
checkbox input "true"
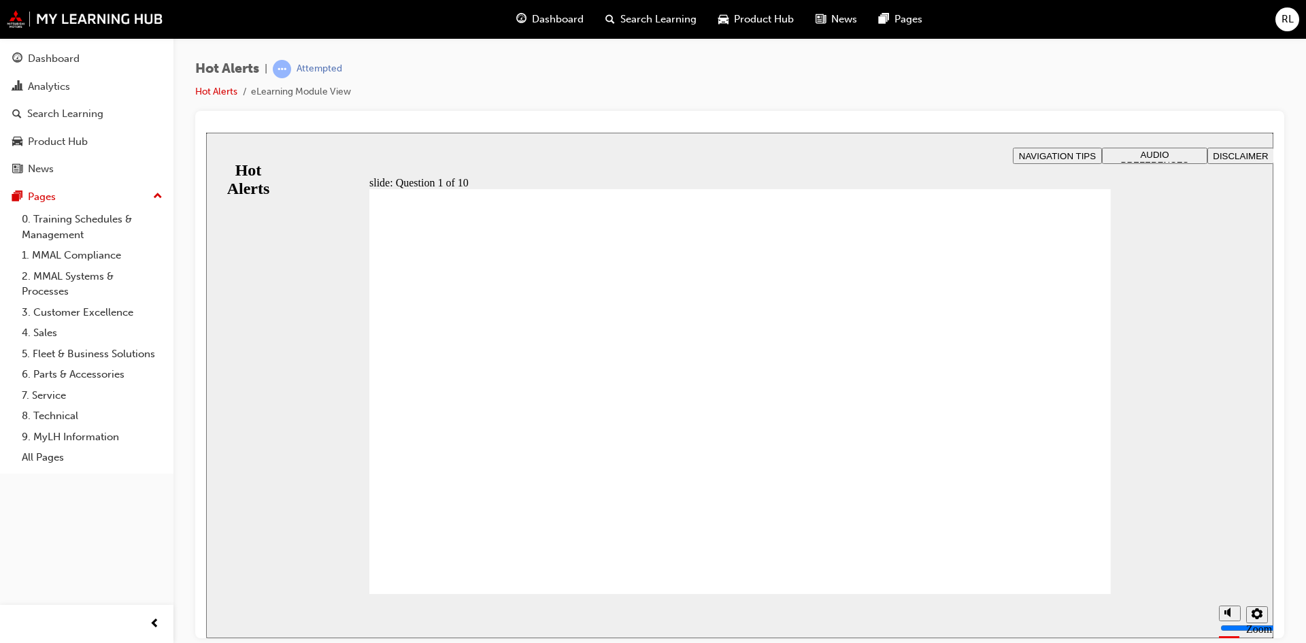
checkbox input "true"
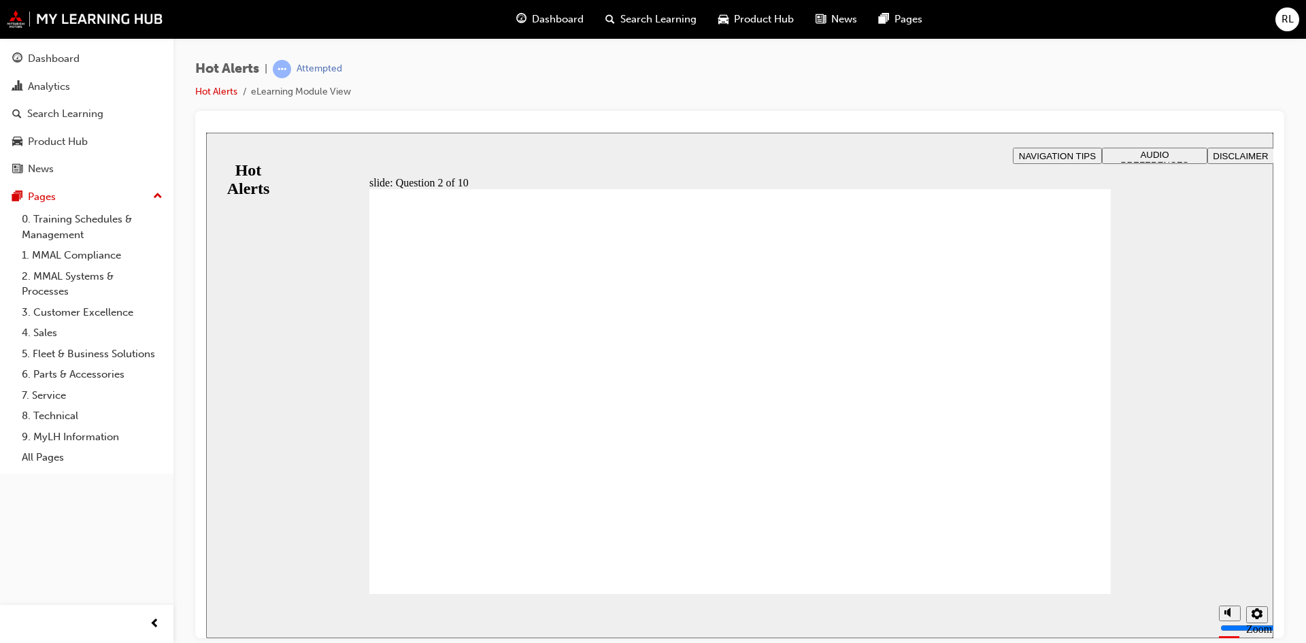
drag, startPoint x: 848, startPoint y: 484, endPoint x: 564, endPoint y: 348, distance: 315.5
drag, startPoint x: 852, startPoint y: 519, endPoint x: 566, endPoint y: 385, distance: 316.2
drag, startPoint x: 793, startPoint y: 342, endPoint x: 784, endPoint y: 335, distance: 11.6
drag, startPoint x: 870, startPoint y: 383, endPoint x: 857, endPoint y: 384, distance: 13.6
drag, startPoint x: 845, startPoint y: 331, endPoint x: 564, endPoint y: 422, distance: 295.6
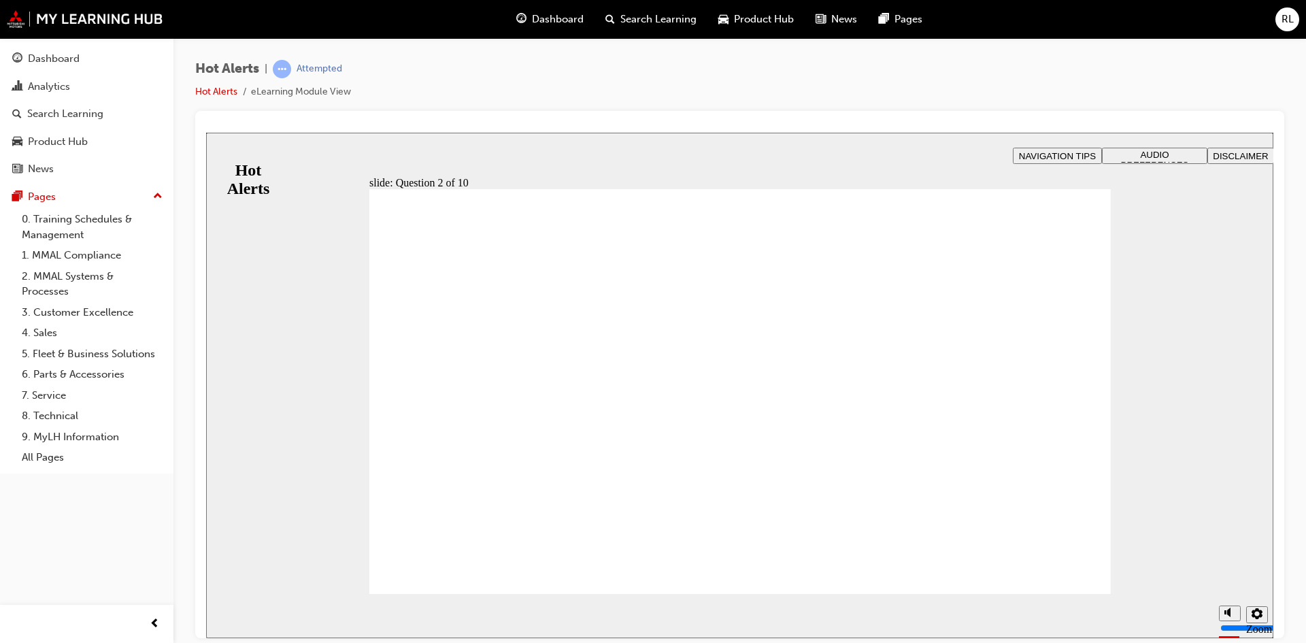
drag, startPoint x: 754, startPoint y: 377, endPoint x: 480, endPoint y: 463, distance: 287.3
drag, startPoint x: 760, startPoint y: 425, endPoint x: 473, endPoint y: 516, distance: 301.0
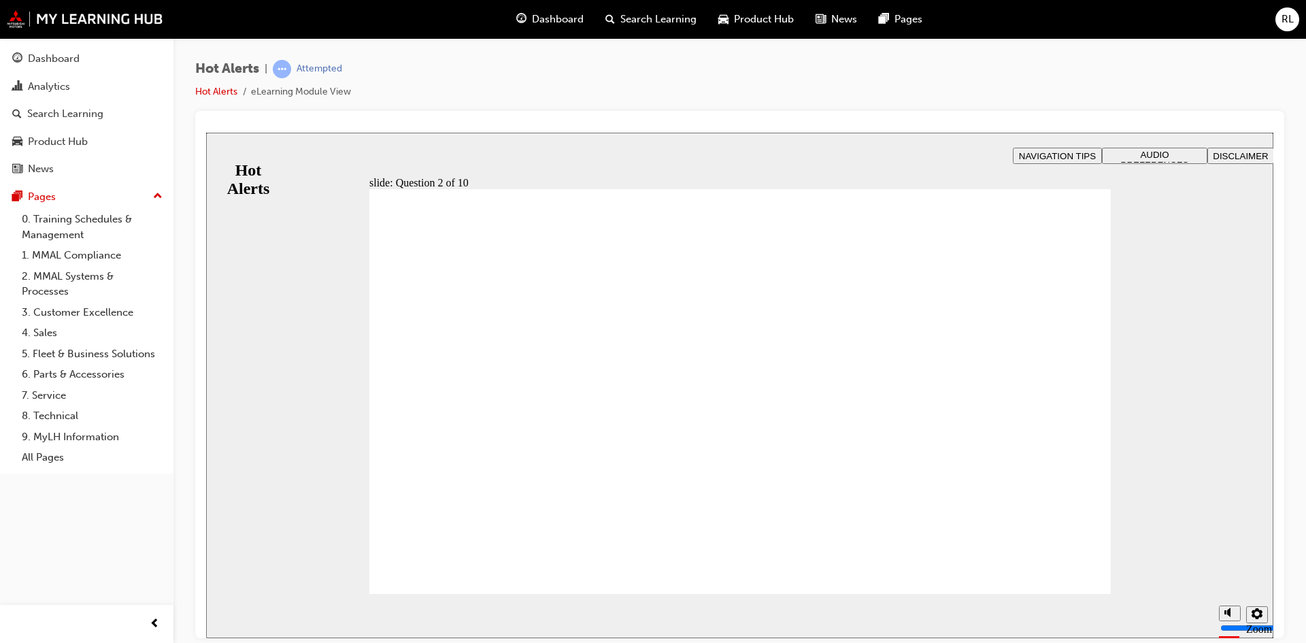
checkbox input "true"
drag, startPoint x: 570, startPoint y: 348, endPoint x: 581, endPoint y: 381, distance: 35.1
checkbox input "true"
checkbox input "false"
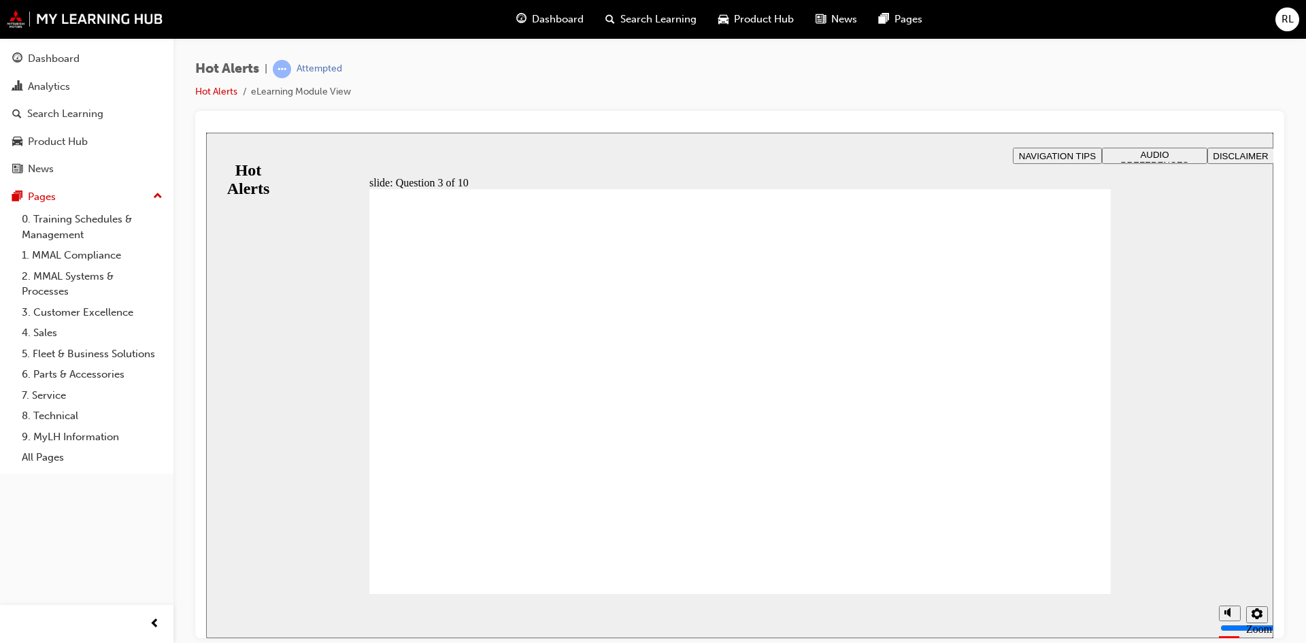
checkbox input "true"
checkbox input "false"
